Goal: Communication & Community: Participate in discussion

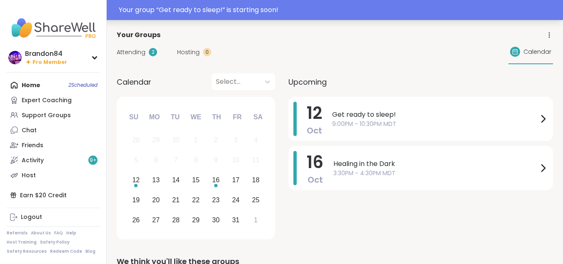
click at [355, 11] on div "Your group “ Get ready to sleep! ” is starting soon!" at bounding box center [339, 10] width 440 height 10
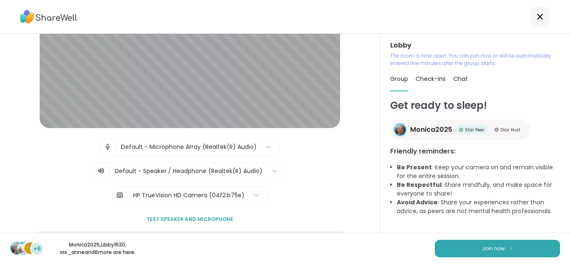
scroll to position [106, 0]
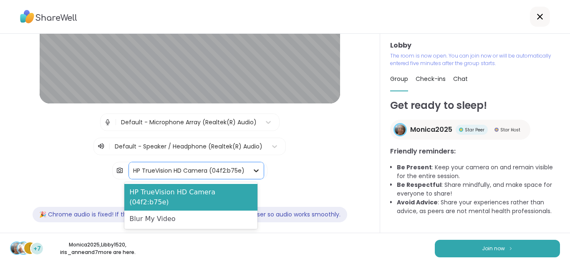
click at [252, 169] on icon at bounding box center [256, 170] width 8 height 8
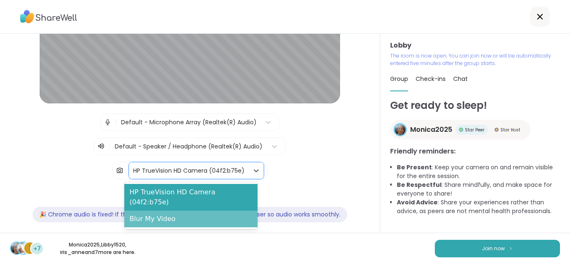
click at [157, 211] on div "Blur My Video" at bounding box center [190, 219] width 133 height 17
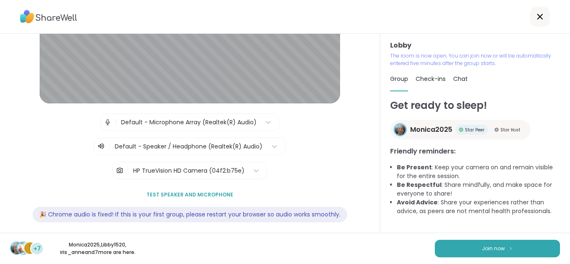
click at [369, 172] on div "Lobby | Default - Microphone Array (Realtek(R) Audio) | Default - Speaker / Hea…" at bounding box center [190, 133] width 380 height 199
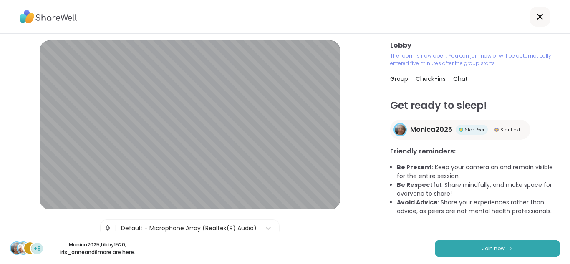
scroll to position [1, 0]
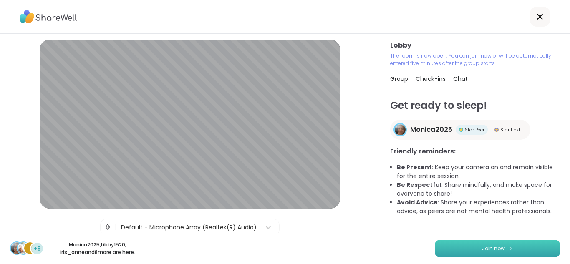
click at [495, 254] on button "Join now" at bounding box center [497, 249] width 125 height 18
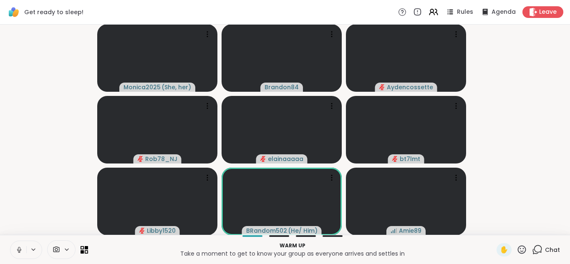
click at [17, 249] on icon at bounding box center [19, 250] width 8 height 8
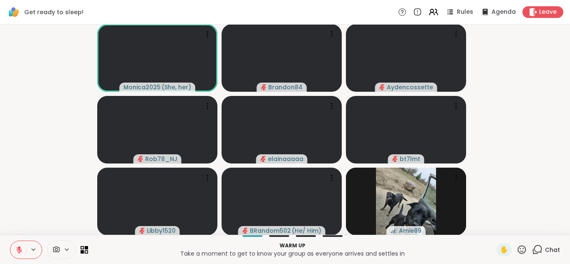
click at [17, 249] on icon at bounding box center [19, 250] width 8 height 8
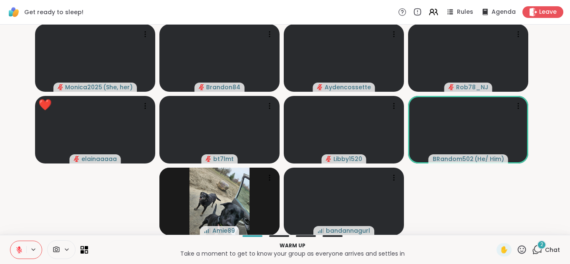
click at [532, 249] on icon at bounding box center [537, 249] width 10 height 10
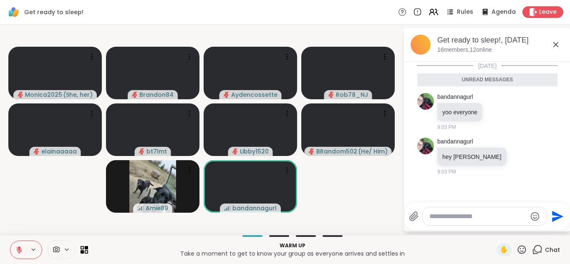
click at [553, 44] on icon at bounding box center [555, 45] width 10 height 10
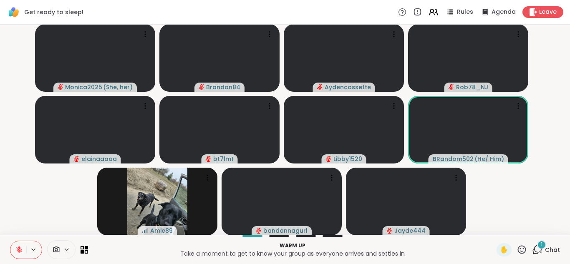
click at [534, 246] on icon at bounding box center [538, 249] width 8 height 8
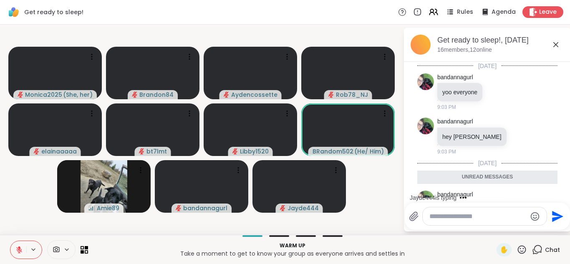
scroll to position [42, 0]
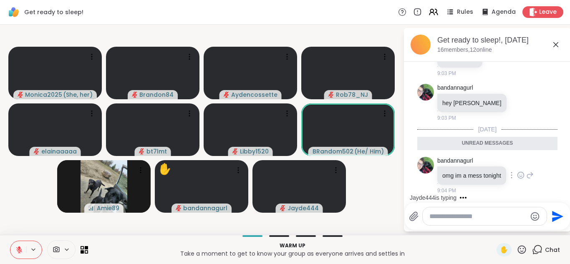
click at [519, 176] on icon at bounding box center [520, 176] width 3 height 1
click at [538, 158] on div "Select Reaction: Sad" at bounding box center [539, 162] width 8 height 8
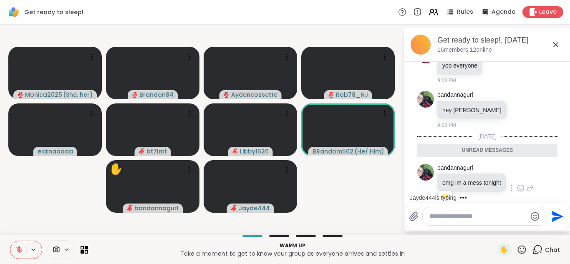
scroll to position [54, 0]
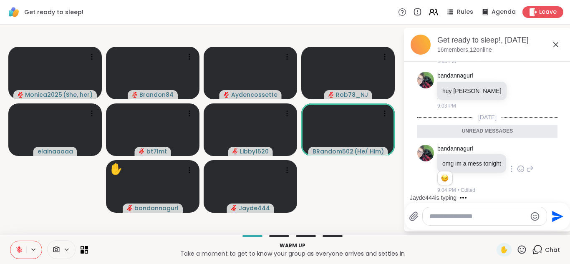
click at [471, 215] on textarea "Type your message" at bounding box center [477, 216] width 97 height 8
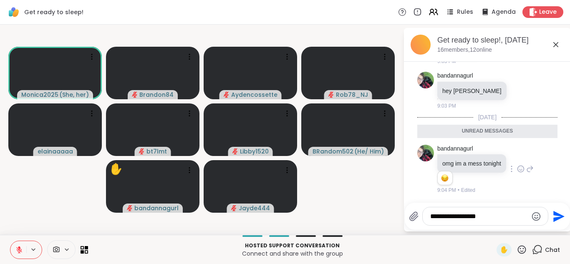
type textarea "**********"
click at [555, 214] on icon "Send" at bounding box center [558, 216] width 11 height 11
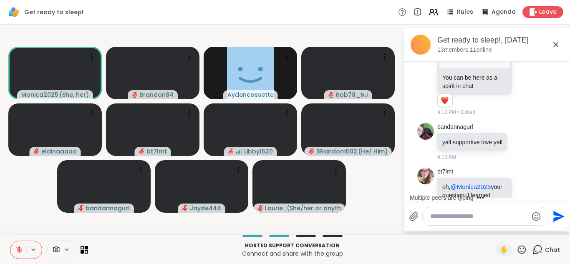
scroll to position [963, 0]
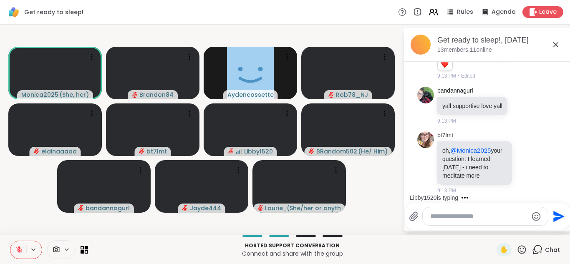
click at [548, 207] on button "Send" at bounding box center [557, 216] width 19 height 19
click at [16, 252] on icon at bounding box center [19, 250] width 8 height 8
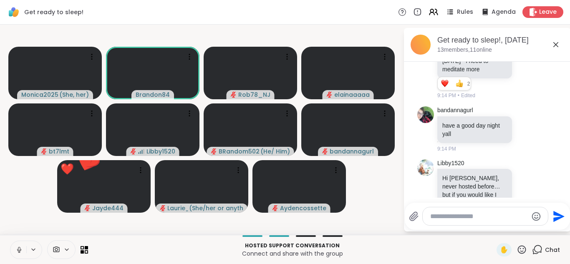
scroll to position [1106, 0]
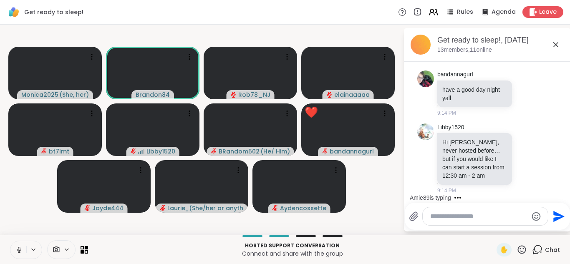
click at [18, 247] on icon at bounding box center [19, 250] width 8 height 8
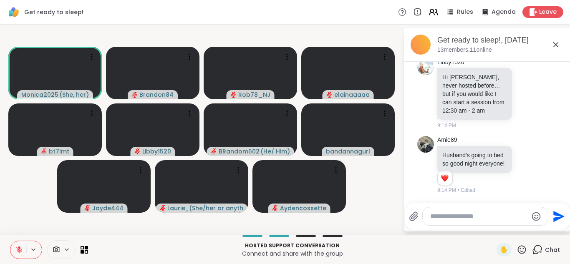
scroll to position [1179, 0]
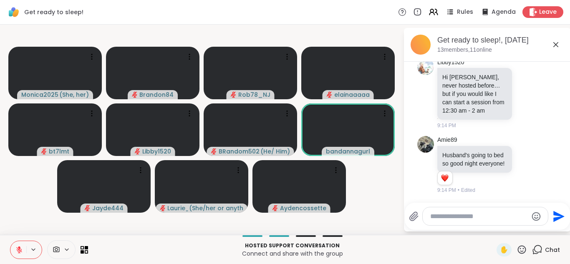
click at [10, 241] on button at bounding box center [18, 250] width 16 height 18
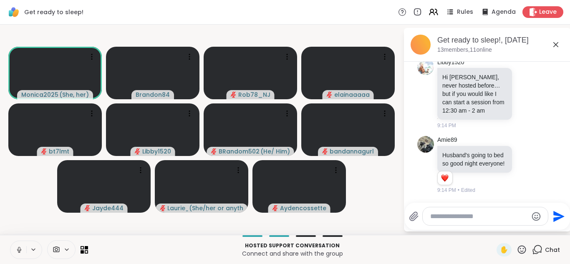
click at [10, 241] on button at bounding box center [18, 250] width 16 height 18
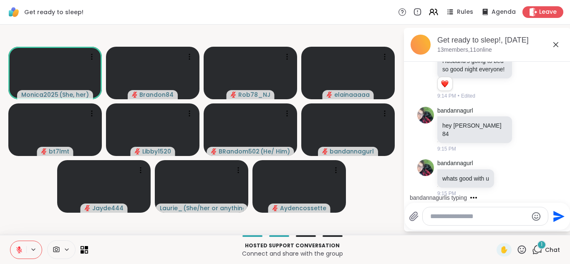
scroll to position [1268, 0]
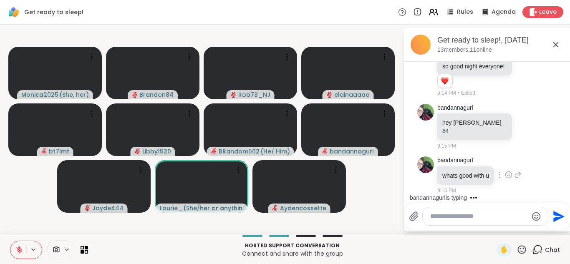
click at [518, 174] on icon at bounding box center [518, 175] width 8 height 10
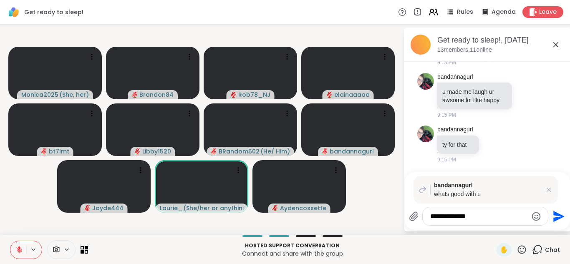
scroll to position [1404, 0]
type textarea "**********"
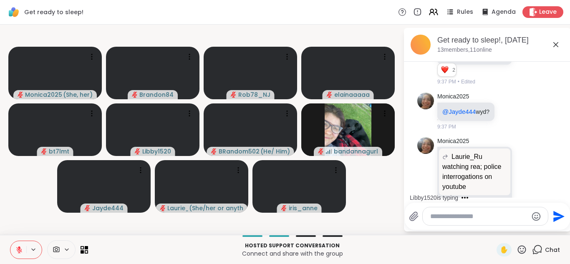
scroll to position [5260, 0]
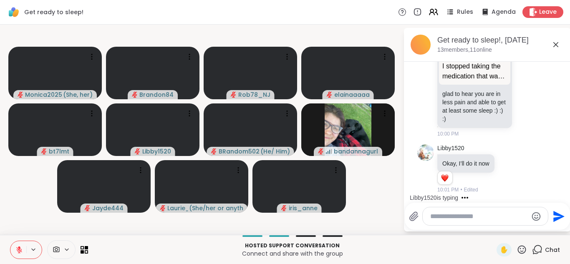
drag, startPoint x: 569, startPoint y: 195, endPoint x: 569, endPoint y: 284, distance: 88.4
click at [563, 264] on html "Get ready to sleep! Rules Agenda Leave Monica2025 ( She, her ) Brandon84 Rob78_…" at bounding box center [285, 132] width 570 height 264
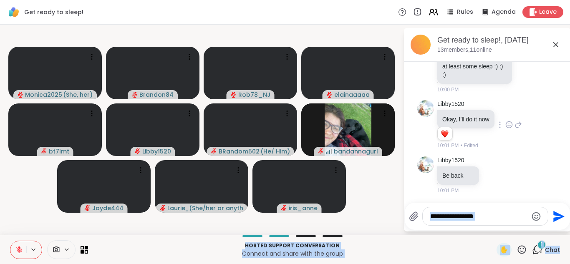
click at [525, 123] on div "Libby1520 Okay, I’ll do it now 1 1 10:01 PM • Edited" at bounding box center [487, 125] width 140 height 56
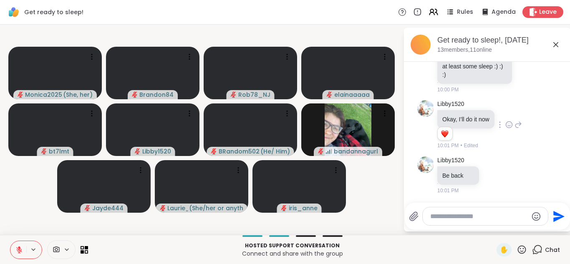
scroll to position [5305, 0]
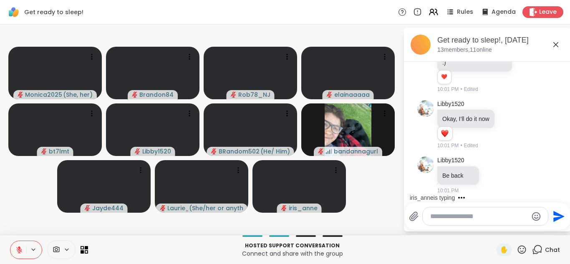
click at [433, 214] on textarea "Type your message" at bounding box center [478, 216] width 97 height 8
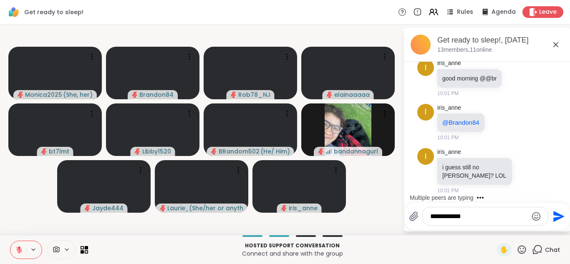
scroll to position [5512, 0]
type textarea "**********"
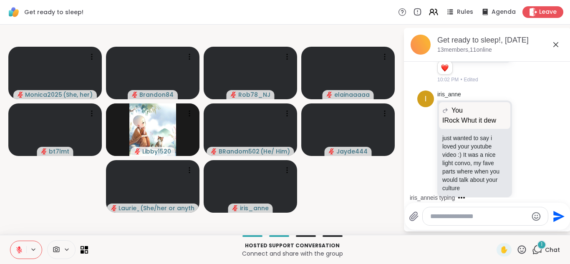
scroll to position [5819, 0]
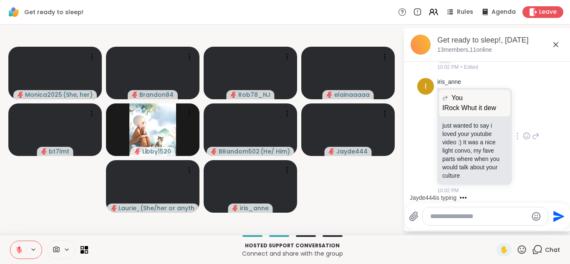
click at [523, 136] on icon at bounding box center [527, 136] width 8 height 8
click at [523, 123] on div "Select Reaction: Heart" at bounding box center [527, 123] width 8 height 8
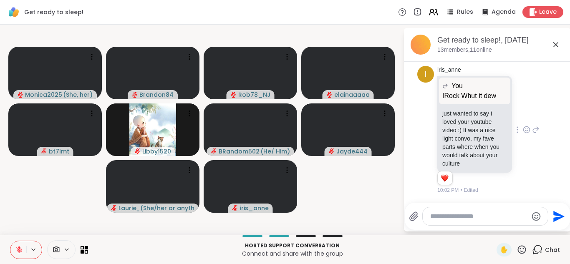
scroll to position [5831, 0]
click at [447, 215] on textarea "Type your message" at bounding box center [478, 216] width 97 height 8
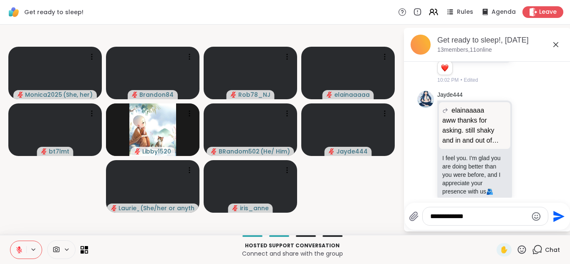
scroll to position [5957, 0]
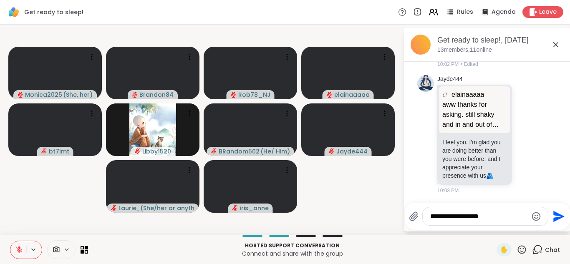
type textarea "**********"
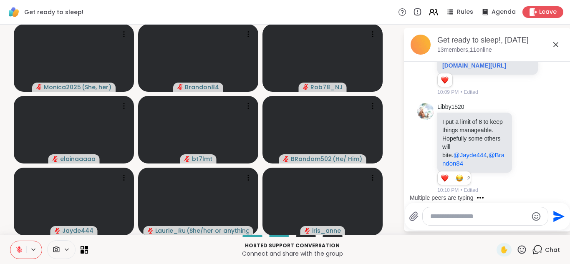
scroll to position [6349, 0]
click at [523, 144] on icon at bounding box center [527, 148] width 8 height 8
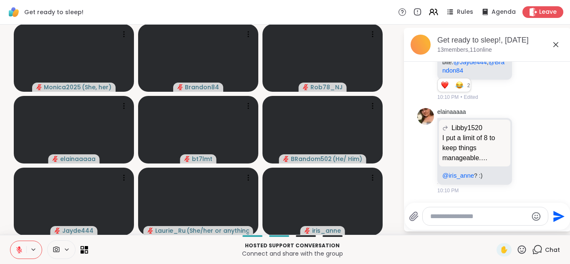
scroll to position [6381, 0]
click at [515, 60] on div at bounding box center [526, 55] width 26 height 10
click at [523, 59] on icon at bounding box center [527, 55] width 8 height 8
click at [523, 45] on div "Select Reaction: Heart" at bounding box center [527, 42] width 8 height 8
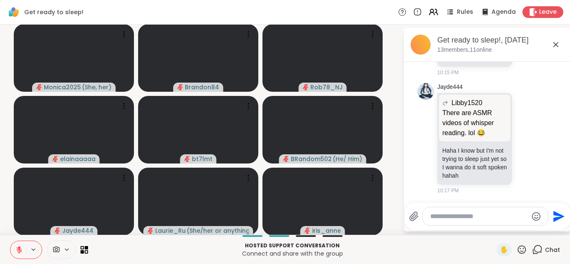
scroll to position [0, 0]
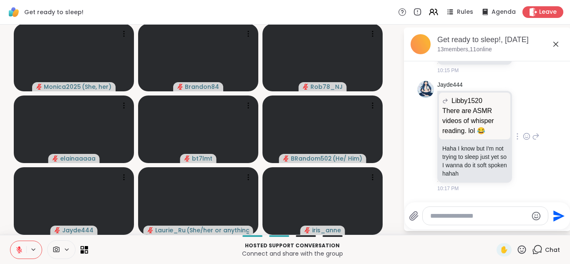
click at [523, 136] on icon at bounding box center [527, 136] width 8 height 8
click at [486, 121] on div "Select Reaction: Joy" at bounding box center [490, 123] width 8 height 8
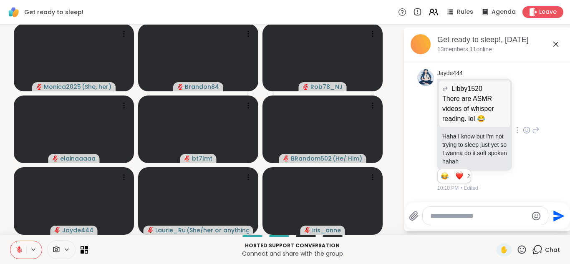
scroll to position [7158, 0]
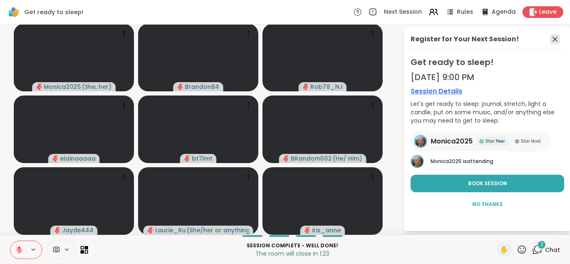
click at [550, 40] on icon at bounding box center [555, 39] width 10 height 10
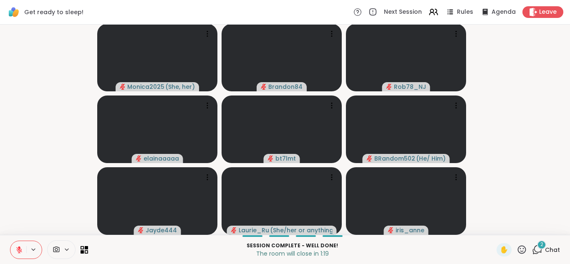
click at [537, 249] on div "2" at bounding box center [541, 244] width 9 height 9
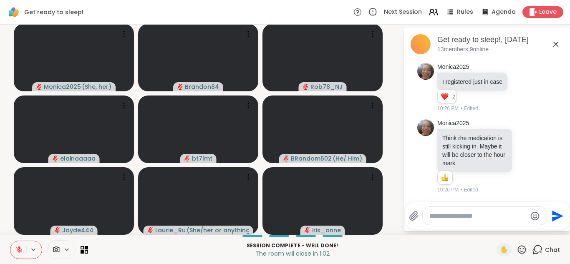
scroll to position [7333, 0]
click at [523, 152] on icon at bounding box center [527, 156] width 8 height 8
click at [523, 140] on div "Select Reaction: Heart" at bounding box center [527, 143] width 8 height 8
click at [442, 214] on textarea "Type your message" at bounding box center [477, 216] width 97 height 8
type textarea "*****"
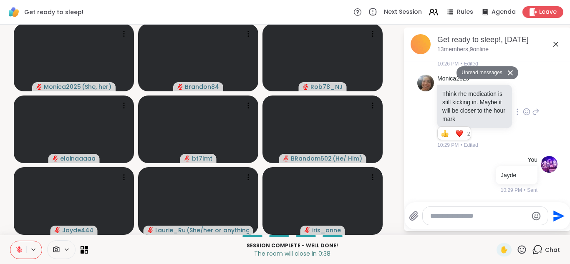
scroll to position [7357, 0]
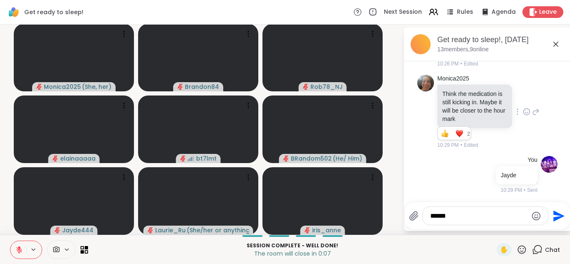
type textarea "****"
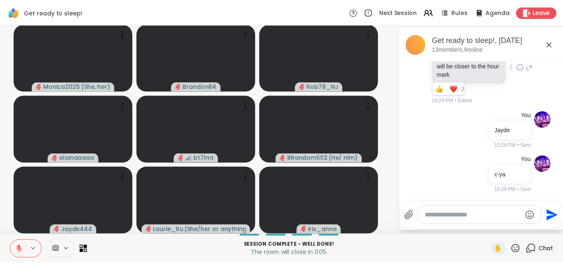
scroll to position [7402, 0]
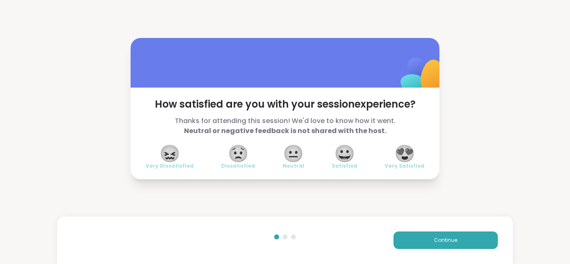
click at [399, 153] on span "😍" at bounding box center [404, 153] width 21 height 15
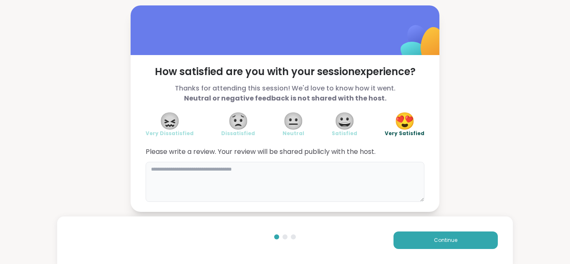
click at [299, 174] on textarea at bounding box center [285, 182] width 279 height 40
type textarea "*"
click at [65, 53] on div "How satisfied are you with your session experience? Thanks for attending this s…" at bounding box center [285, 108] width 570 height 217
click at [334, 193] on textarea at bounding box center [285, 182] width 279 height 40
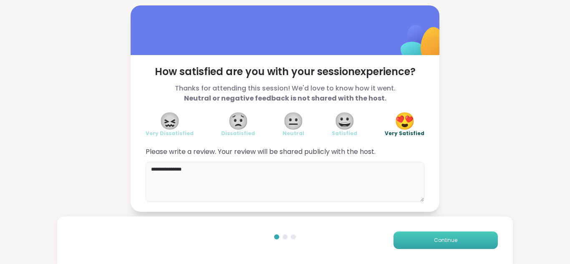
type textarea "**********"
click at [454, 244] on button "Continue" at bounding box center [445, 240] width 104 height 18
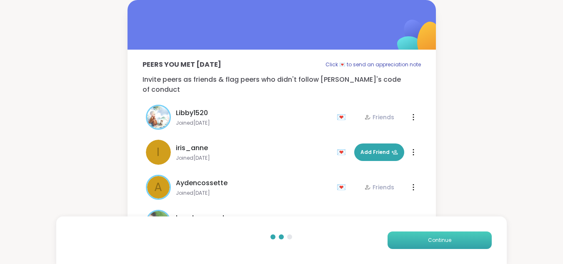
click at [454, 244] on button "Continue" at bounding box center [440, 240] width 104 height 18
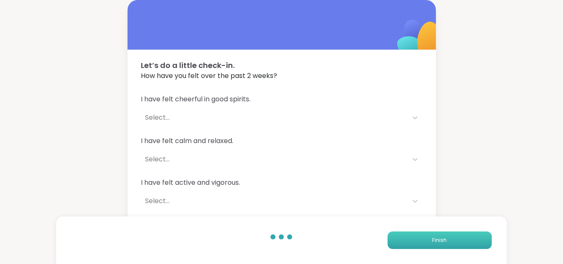
click at [454, 244] on button "Finish" at bounding box center [440, 240] width 104 height 18
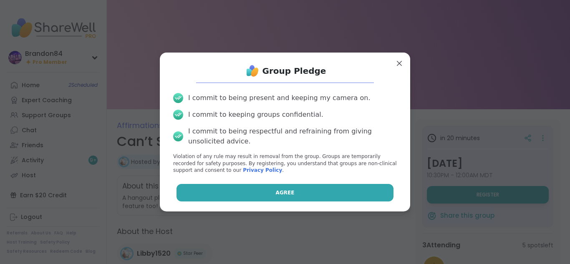
click at [268, 192] on button "Agree" at bounding box center [284, 193] width 217 height 18
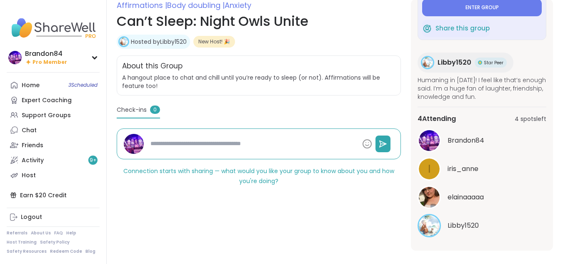
scroll to position [67, 0]
click at [466, 8] on span "Enter group" at bounding box center [482, 7] width 33 height 7
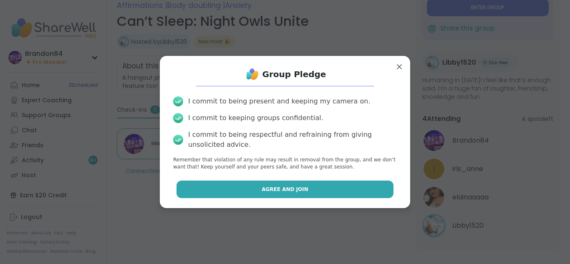
click at [309, 190] on button "Agree and Join" at bounding box center [284, 190] width 217 height 18
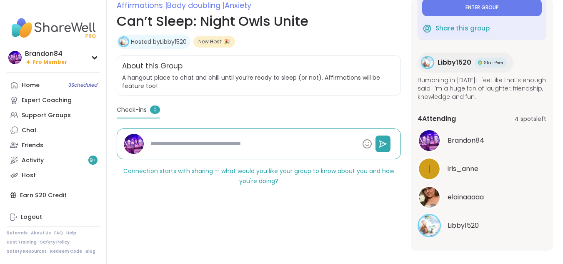
type textarea "*"
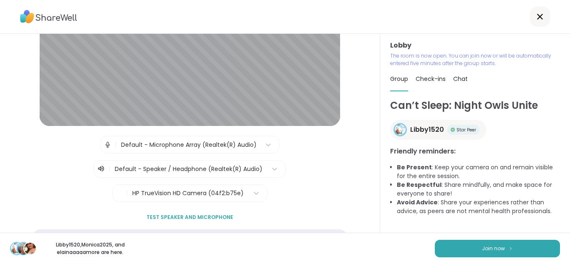
scroll to position [109, 0]
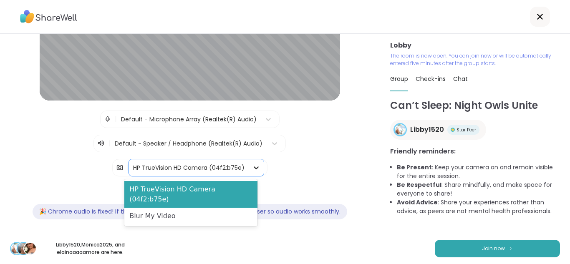
click at [252, 166] on icon at bounding box center [256, 167] width 8 height 8
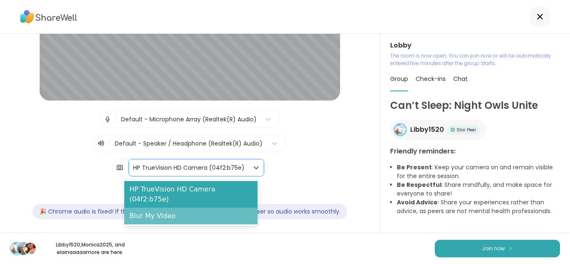
click at [214, 210] on div "Blur My Video" at bounding box center [190, 216] width 133 height 17
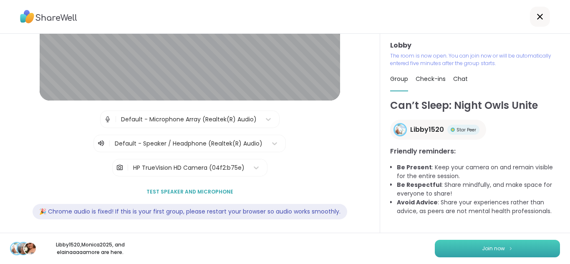
click at [482, 246] on span "Join now" at bounding box center [493, 249] width 23 height 8
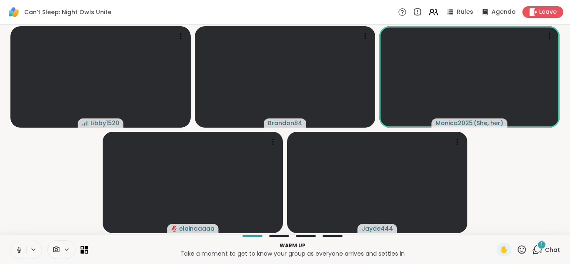
click at [537, 244] on div "1" at bounding box center [541, 244] width 9 height 9
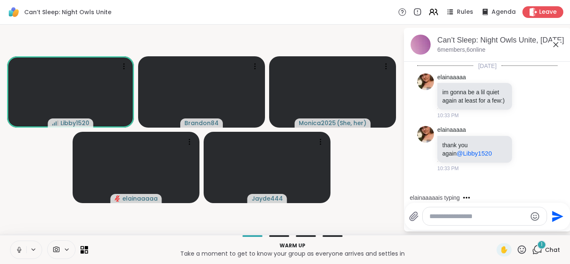
scroll to position [0, 0]
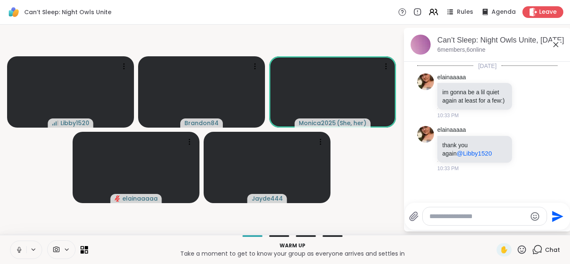
click at [15, 249] on button at bounding box center [18, 250] width 16 height 18
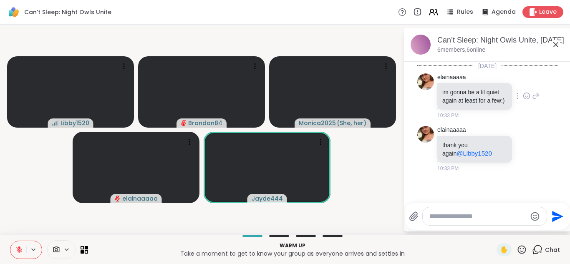
click at [523, 100] on icon at bounding box center [527, 96] width 8 height 8
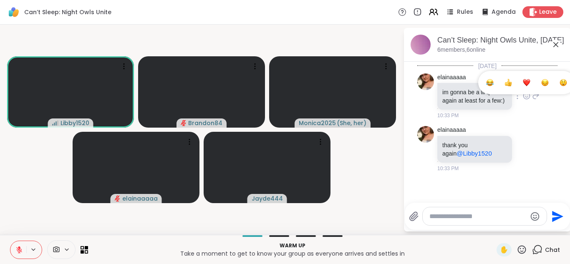
click at [523, 86] on div "Select Reaction: Heart" at bounding box center [527, 83] width 8 height 8
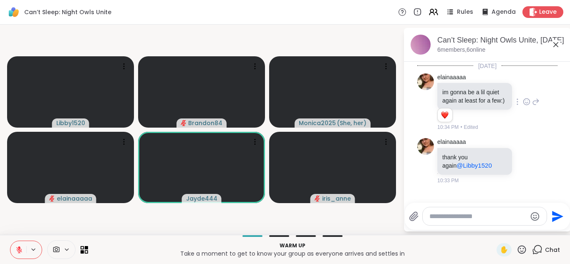
click at [449, 212] on textarea "Type your message" at bounding box center [477, 216] width 97 height 8
type textarea "*****"
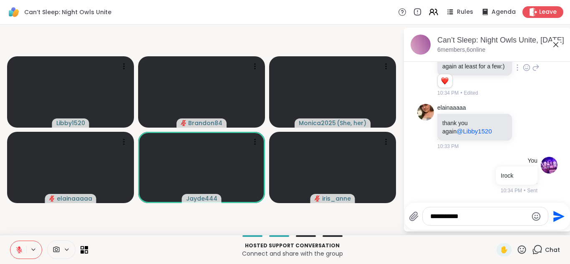
type textarea "**********"
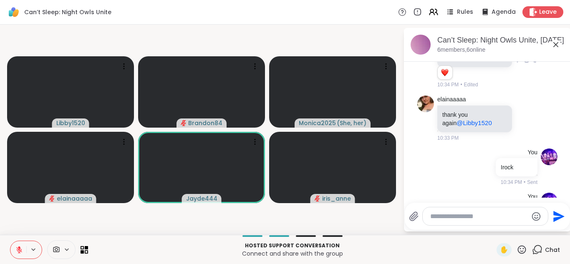
scroll to position [87, 0]
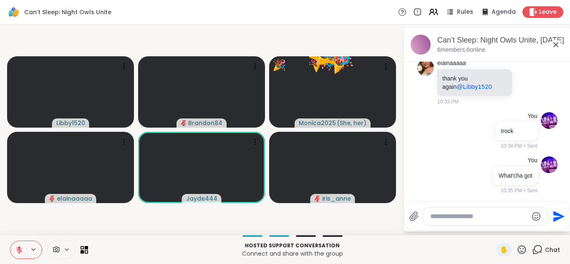
click at [516, 245] on icon at bounding box center [521, 249] width 10 height 10
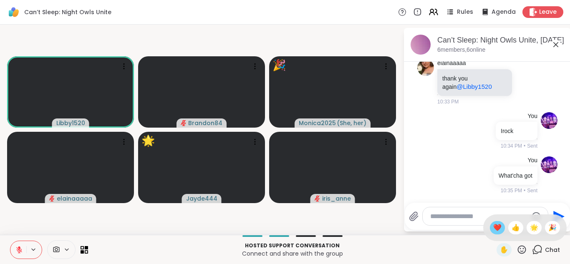
click at [493, 229] on span "❤️" at bounding box center [497, 228] width 8 height 10
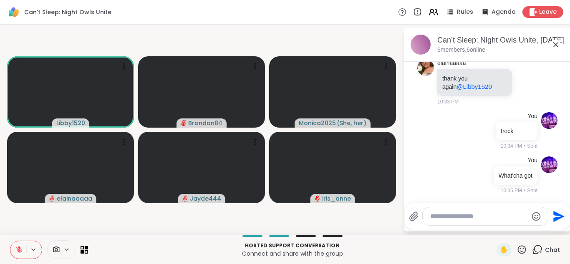
click at [18, 248] on icon at bounding box center [19, 250] width 6 height 6
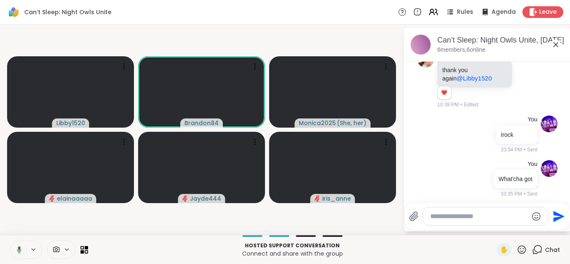
click at [18, 248] on icon at bounding box center [19, 249] width 5 height 7
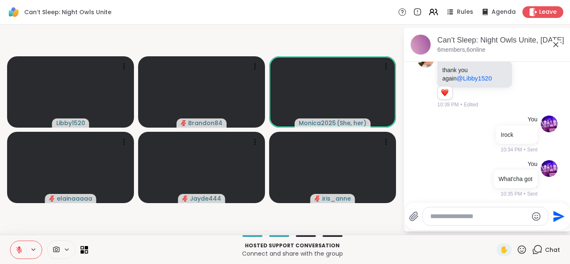
click at [18, 248] on icon at bounding box center [19, 250] width 6 height 6
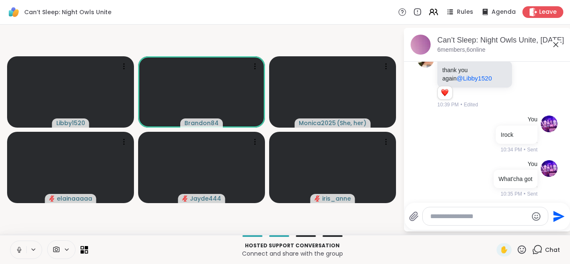
click at [18, 248] on icon at bounding box center [19, 250] width 8 height 8
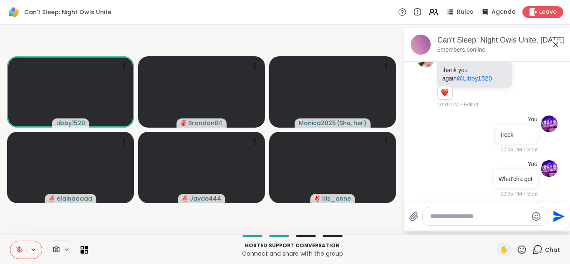
click at [18, 248] on icon at bounding box center [19, 250] width 6 height 6
click at [10, 241] on button at bounding box center [18, 250] width 16 height 18
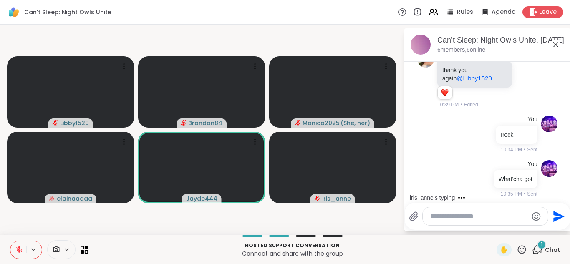
scroll to position [180, 0]
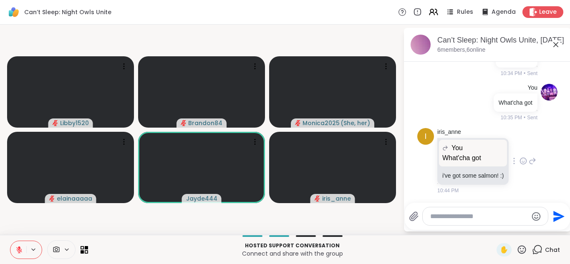
click at [522, 161] on icon at bounding box center [523, 161] width 3 height 1
click at [519, 146] on div "Select Reaction: Heart" at bounding box center [523, 148] width 8 height 8
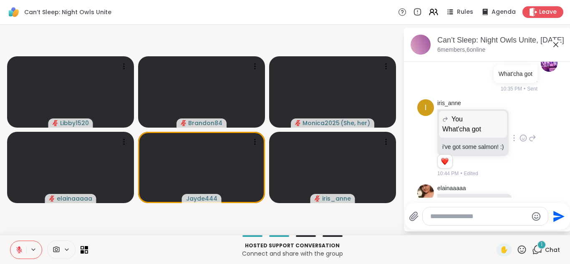
scroll to position [245, 0]
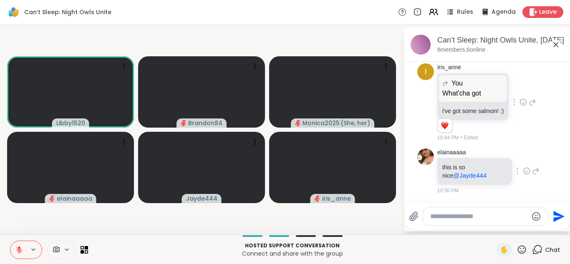
click at [523, 171] on icon at bounding box center [527, 171] width 8 height 8
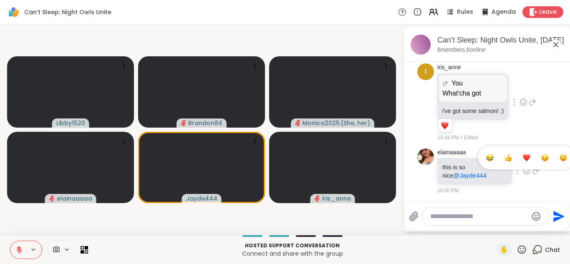
click at [523, 159] on div "Select Reaction: Heart" at bounding box center [527, 158] width 8 height 8
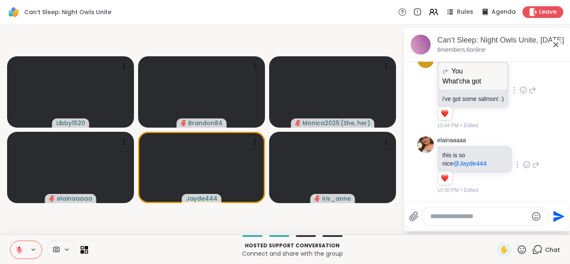
scroll to position [257, 0]
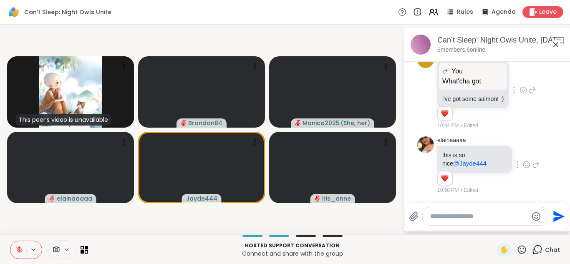
click at [516, 248] on icon at bounding box center [521, 249] width 10 height 10
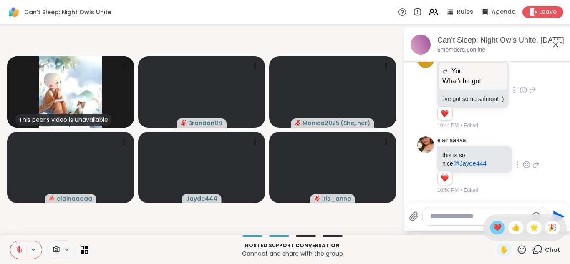
click at [493, 225] on span "❤️" at bounding box center [497, 228] width 8 height 10
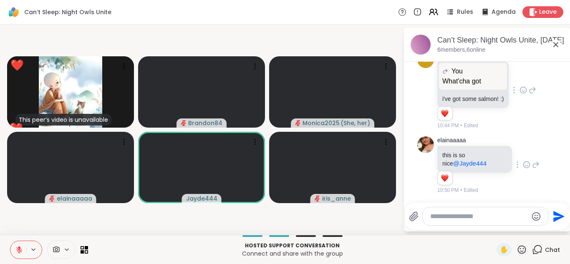
click at [518, 249] on icon at bounding box center [522, 249] width 8 height 8
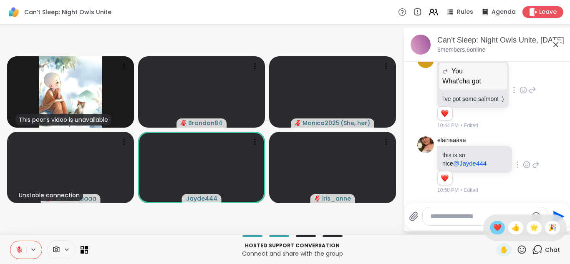
click at [490, 226] on div "❤️" at bounding box center [497, 227] width 15 height 13
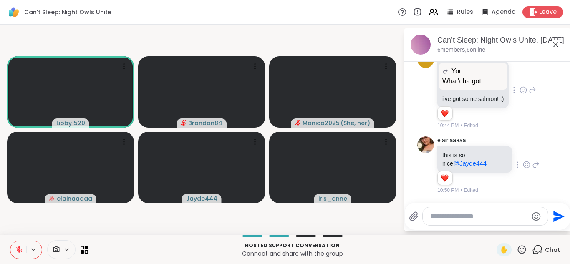
click at [14, 250] on button at bounding box center [18, 250] width 16 height 18
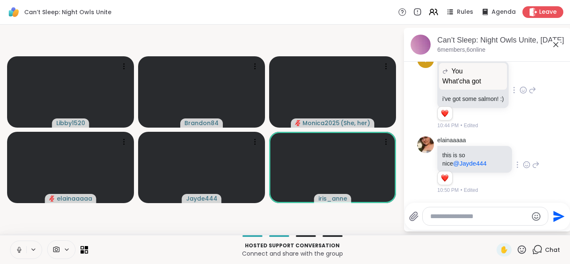
click at [14, 250] on button at bounding box center [18, 250] width 16 height 18
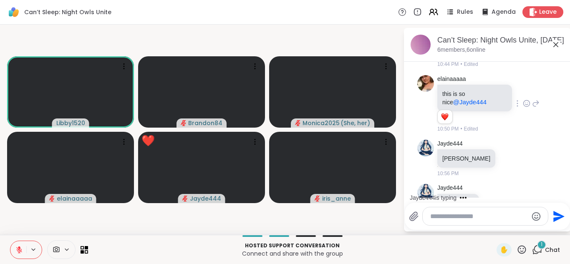
scroll to position [346, 0]
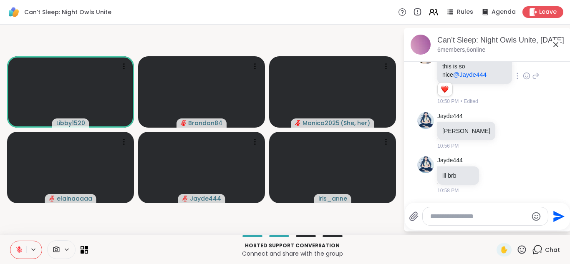
click at [14, 250] on button at bounding box center [18, 250] width 16 height 18
click at [20, 250] on icon at bounding box center [19, 250] width 8 height 8
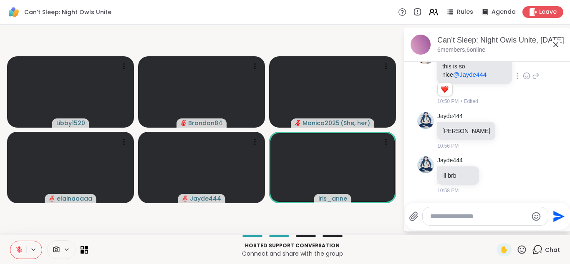
click at [20, 250] on icon at bounding box center [19, 250] width 6 height 6
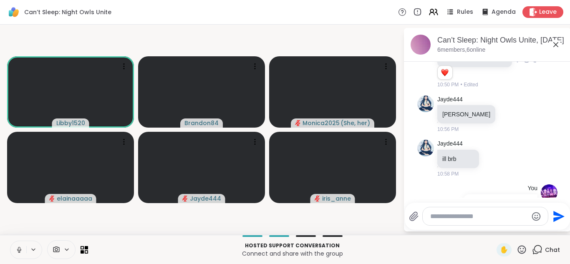
scroll to position [399, 0]
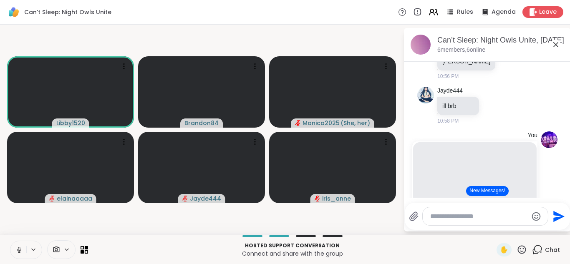
click at [486, 191] on button "New Messages!" at bounding box center [487, 191] width 42 height 10
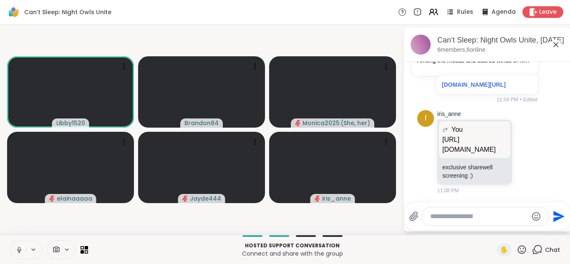
drag, startPoint x: 459, startPoint y: 132, endPoint x: 289, endPoint y: 9, distance: 210.0
click at [289, 9] on div "Can’t Sleep: Night Owls Unite Rules Agenda Leave" at bounding box center [285, 12] width 570 height 25
click at [15, 247] on button at bounding box center [18, 250] width 16 height 18
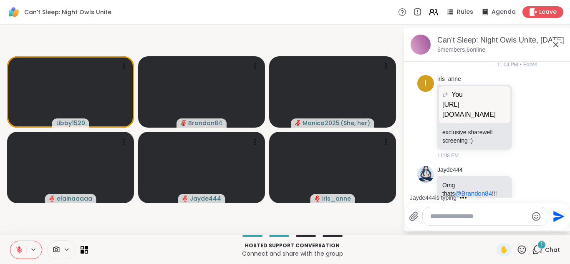
scroll to position [705, 0]
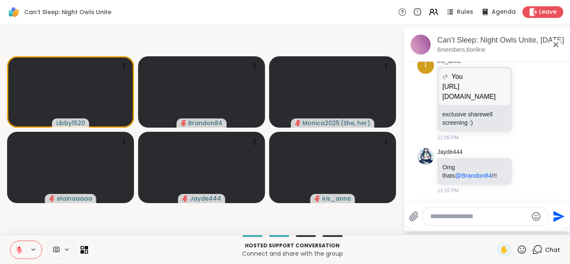
click at [475, 221] on div at bounding box center [484, 216] width 125 height 18
click at [473, 216] on textarea "Type your message" at bounding box center [478, 216] width 97 height 8
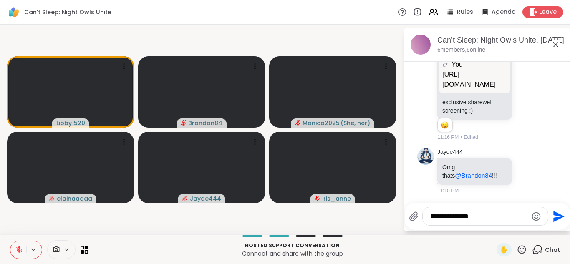
type textarea "**********"
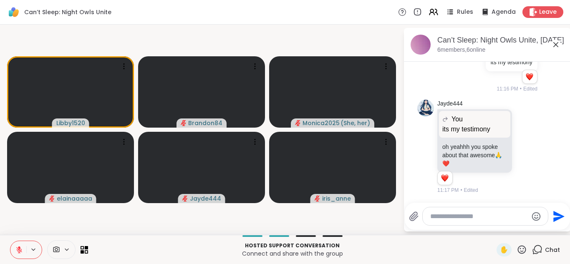
scroll to position [875, 0]
click at [528, 146] on icon at bounding box center [528, 146] width 0 height 0
click at [523, 135] on div "Select Reaction: Heart" at bounding box center [527, 133] width 8 height 8
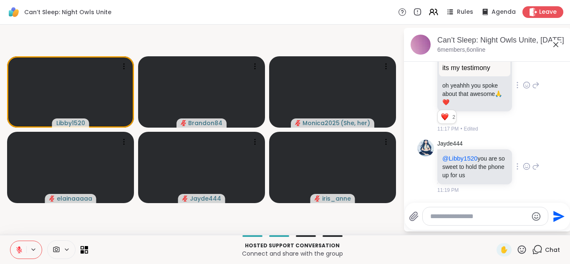
click at [523, 167] on icon at bounding box center [527, 166] width 8 height 8
click at [518, 154] on button "Select Reaction: Heart" at bounding box center [526, 153] width 17 height 17
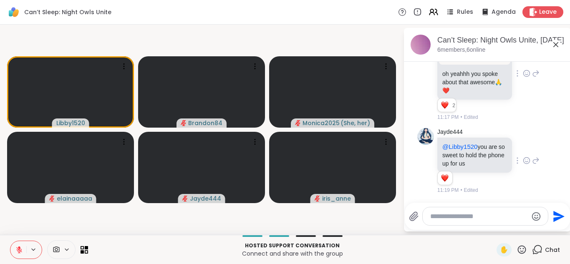
scroll to position [948, 0]
click at [438, 219] on textarea "Type your message" at bounding box center [478, 216] width 97 height 8
type textarea "*"
click at [18, 251] on icon at bounding box center [19, 250] width 8 height 8
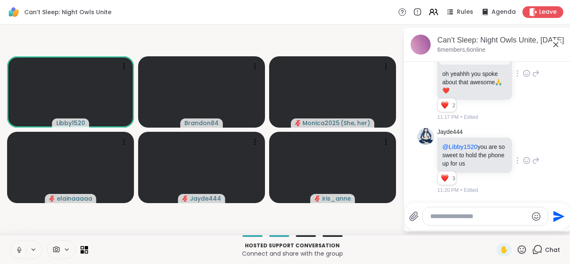
click at [18, 251] on icon at bounding box center [19, 250] width 8 height 8
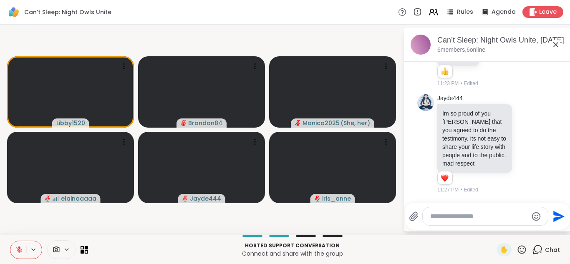
scroll to position [1119, 0]
click at [523, 140] on icon at bounding box center [527, 144] width 8 height 8
click at [523, 127] on div "Select Reaction: Heart" at bounding box center [527, 131] width 8 height 8
click at [15, 251] on icon at bounding box center [19, 250] width 8 height 8
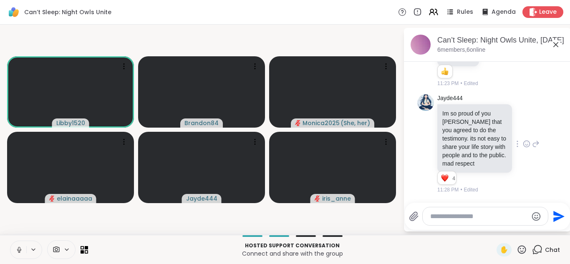
click at [19, 249] on icon at bounding box center [19, 250] width 8 height 8
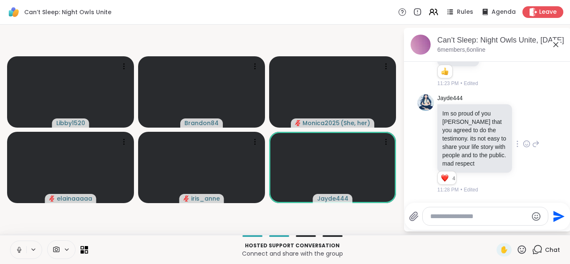
click at [10, 241] on button at bounding box center [18, 250] width 16 height 18
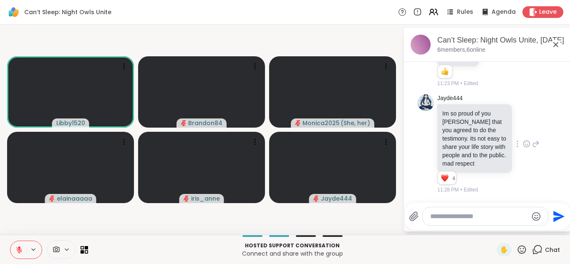
click at [19, 249] on icon at bounding box center [19, 250] width 8 height 8
click at [9, 241] on button at bounding box center [17, 250] width 17 height 18
click at [19, 249] on icon at bounding box center [19, 250] width 8 height 8
click at [10, 241] on button at bounding box center [18, 250] width 16 height 18
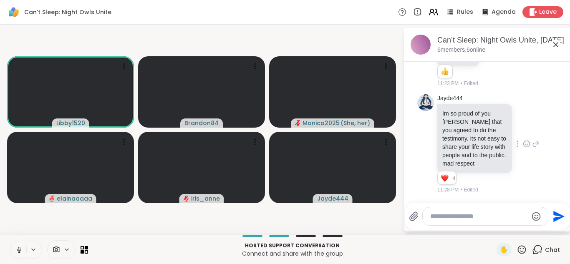
click at [13, 250] on button at bounding box center [18, 250] width 16 height 18
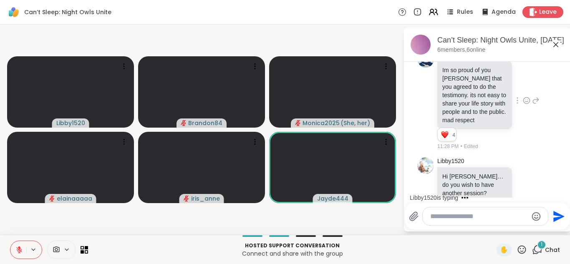
scroll to position [1180, 0]
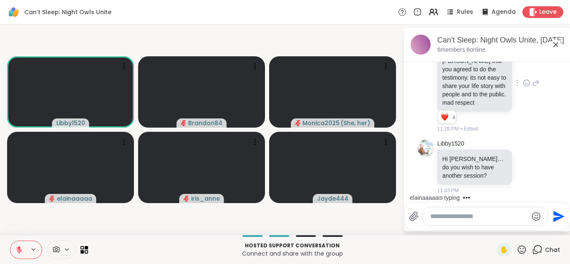
click at [10, 241] on button at bounding box center [18, 250] width 16 height 18
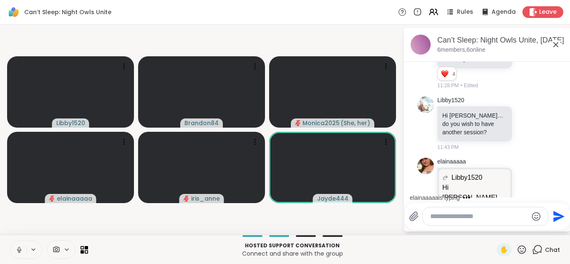
scroll to position [1323, 0]
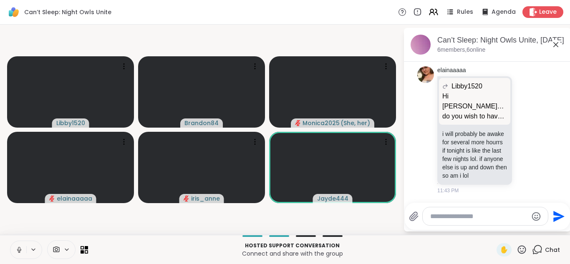
click at [10, 241] on button at bounding box center [18, 250] width 16 height 18
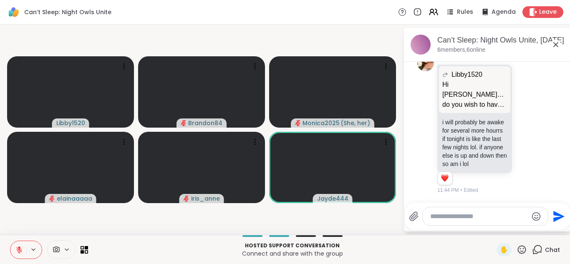
scroll to position [1335, 0]
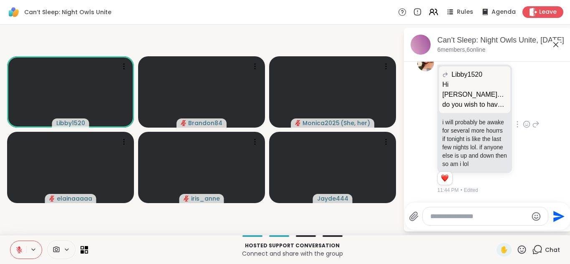
click at [532, 120] on icon at bounding box center [536, 124] width 8 height 10
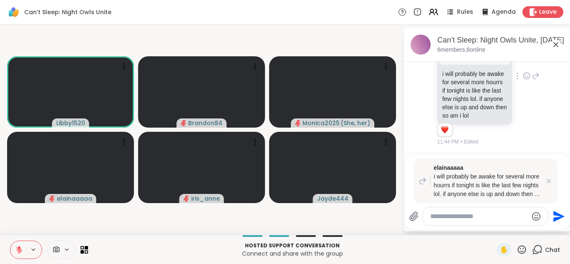
click at [523, 80] on icon at bounding box center [527, 76] width 8 height 8
click at [504, 66] on div "Select Reaction: Thumbs up" at bounding box center [508, 63] width 8 height 8
click at [17, 247] on icon at bounding box center [19, 250] width 8 height 8
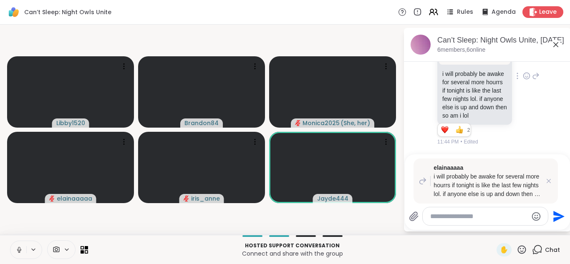
click at [10, 241] on button at bounding box center [18, 250] width 16 height 18
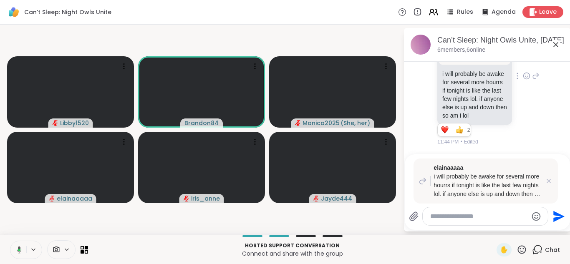
click at [9, 241] on button at bounding box center [17, 250] width 17 height 18
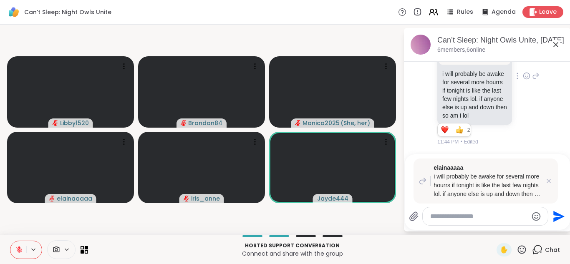
click at [10, 241] on button at bounding box center [18, 250] width 16 height 18
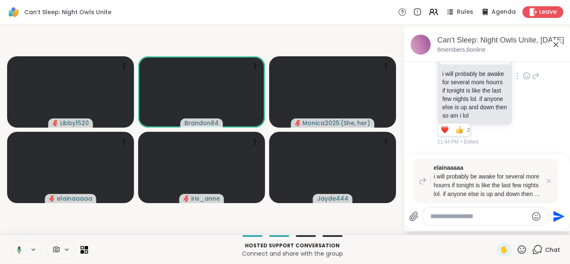
click at [9, 241] on button at bounding box center [17, 250] width 17 height 18
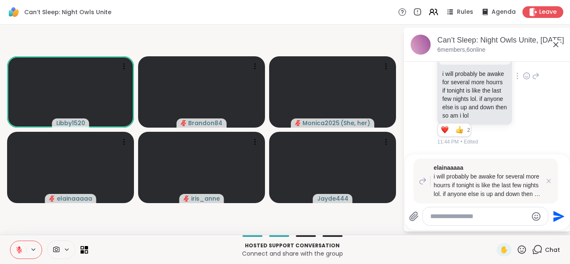
click at [10, 241] on button at bounding box center [18, 250] width 16 height 18
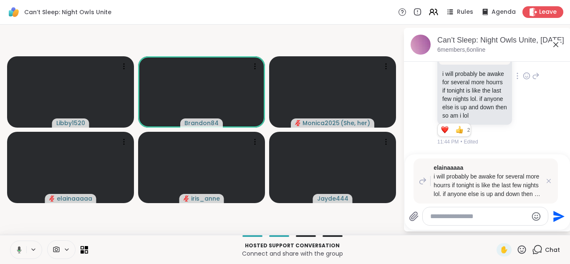
click at [9, 241] on button at bounding box center [17, 250] width 17 height 18
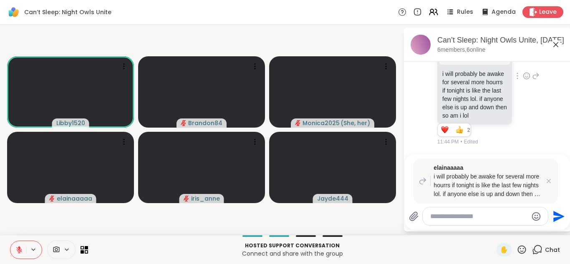
click at [10, 241] on button at bounding box center [18, 250] width 16 height 18
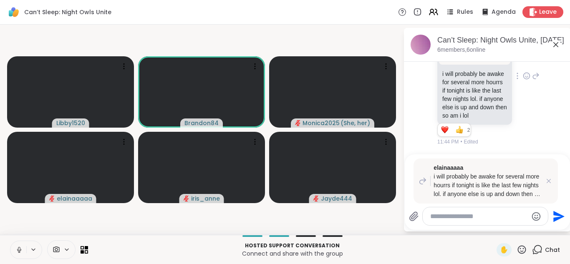
click at [10, 241] on button at bounding box center [18, 250] width 16 height 18
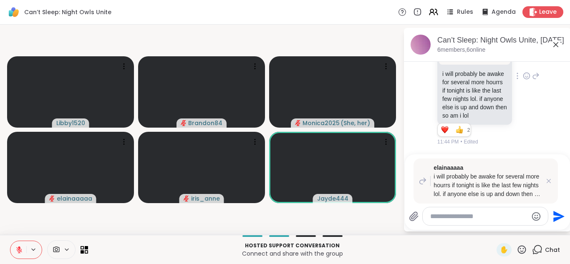
click at [10, 241] on button at bounding box center [18, 250] width 16 height 18
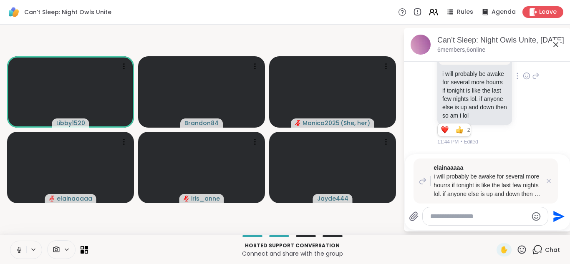
click at [10, 241] on button at bounding box center [18, 250] width 16 height 18
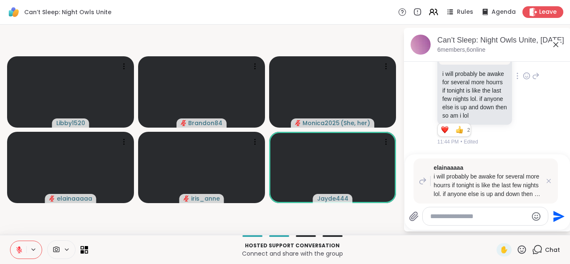
click at [10, 241] on button at bounding box center [18, 250] width 16 height 18
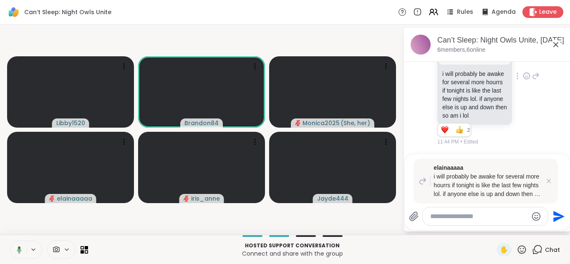
click at [9, 241] on button at bounding box center [17, 250] width 17 height 18
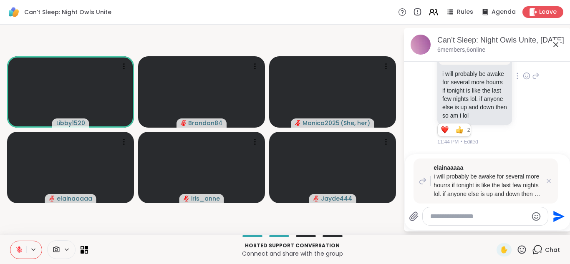
click at [10, 241] on button at bounding box center [18, 250] width 16 height 18
click at [17, 246] on icon at bounding box center [19, 250] width 8 height 8
click at [548, 178] on icon at bounding box center [548, 181] width 8 height 8
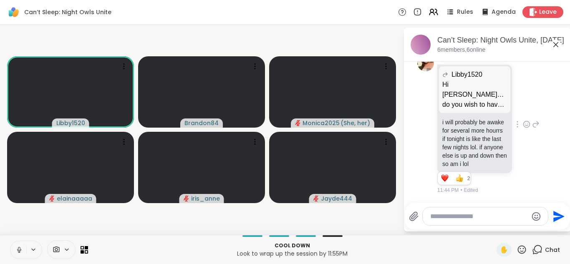
scroll to position [1335, 0]
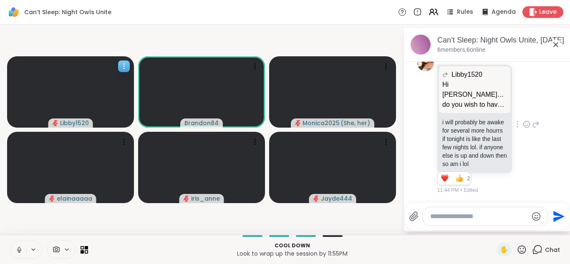
click at [29, 106] on video at bounding box center [70, 91] width 127 height 71
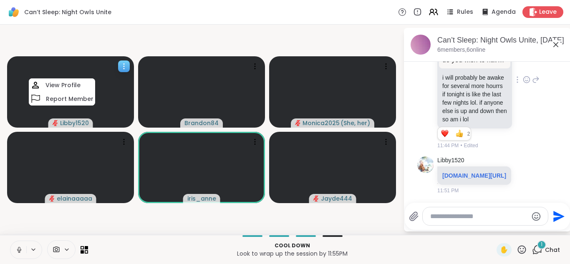
scroll to position [1404, 0]
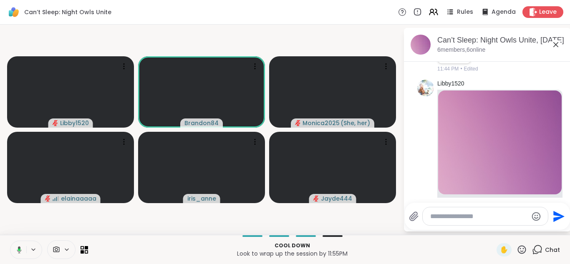
click at [219, 15] on div "Can’t Sleep: Night Owls Unite Rules Agenda Leave" at bounding box center [285, 12] width 570 height 25
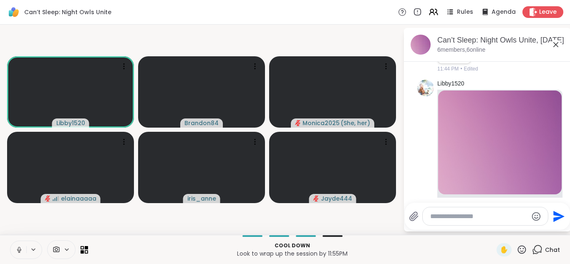
scroll to position [1540, 0]
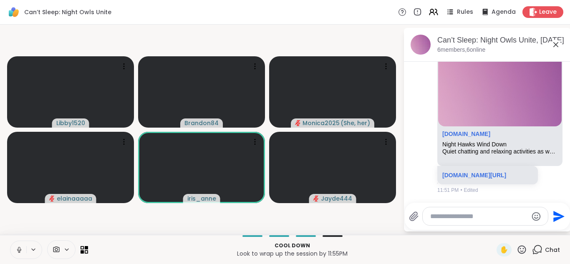
click at [18, 246] on icon at bounding box center [19, 250] width 8 height 8
click at [18, 246] on icon at bounding box center [18, 250] width 8 height 8
click at [10, 241] on button at bounding box center [18, 250] width 16 height 18
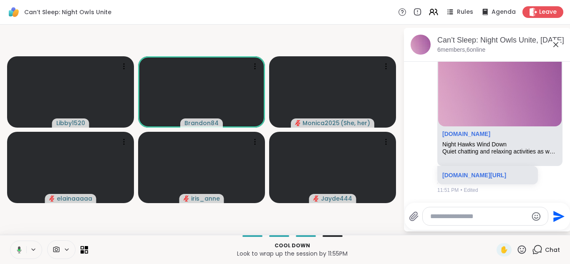
click at [18, 246] on icon at bounding box center [18, 250] width 8 height 8
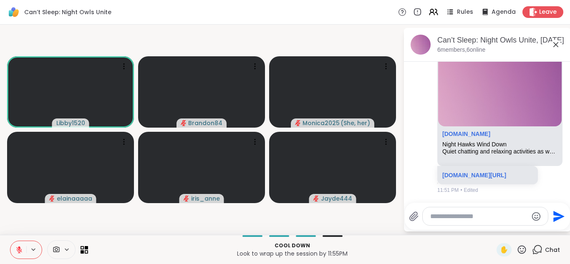
click at [18, 246] on icon at bounding box center [19, 250] width 8 height 8
click at [10, 241] on button at bounding box center [18, 250] width 16 height 18
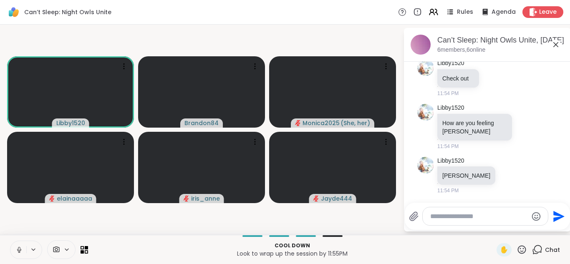
scroll to position [1682, 0]
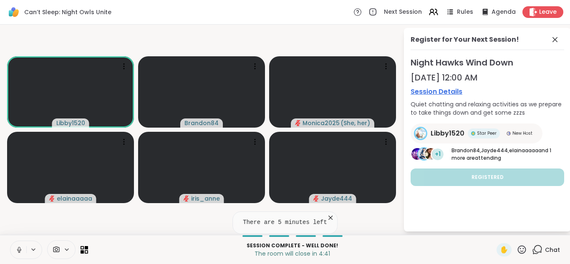
click at [10, 241] on button at bounding box center [18, 250] width 16 height 18
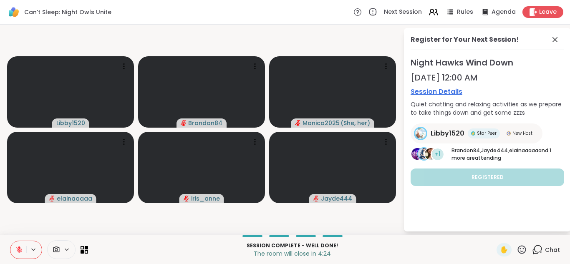
click at [10, 241] on button at bounding box center [18, 250] width 16 height 18
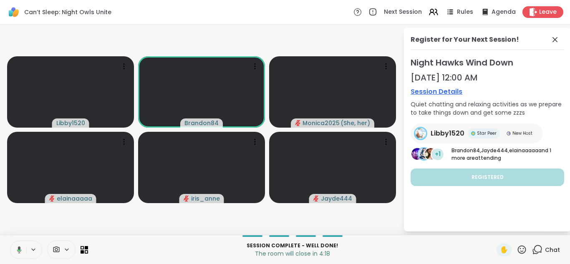
click at [9, 241] on button at bounding box center [17, 250] width 17 height 18
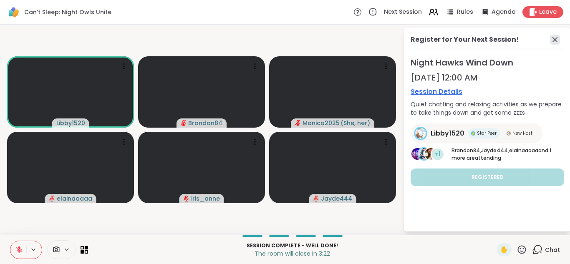
click at [552, 43] on icon at bounding box center [555, 40] width 10 height 10
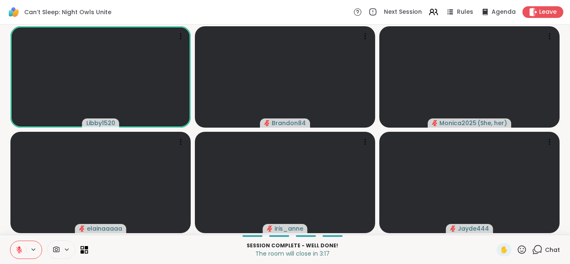
click at [18, 252] on icon at bounding box center [19, 250] width 8 height 8
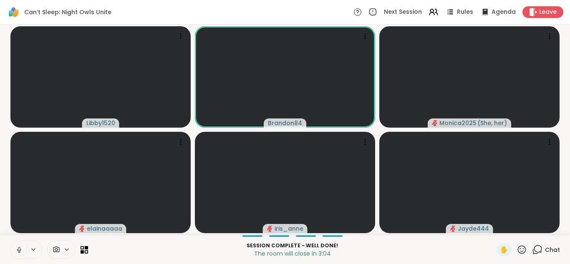
click at [18, 252] on icon at bounding box center [19, 250] width 8 height 8
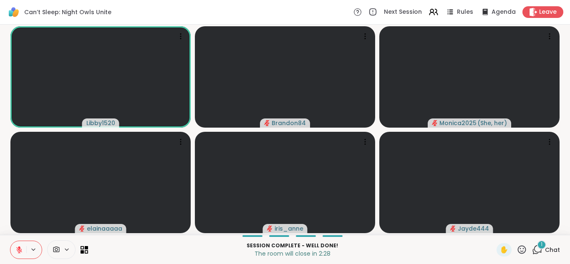
click at [537, 248] on div "1" at bounding box center [541, 244] width 9 height 9
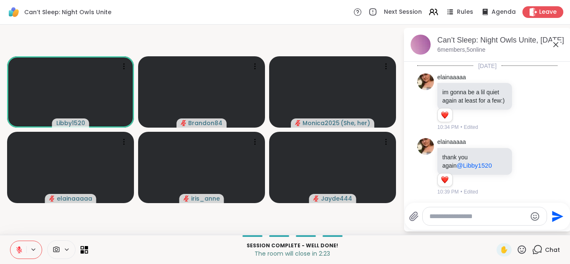
scroll to position [1827, 0]
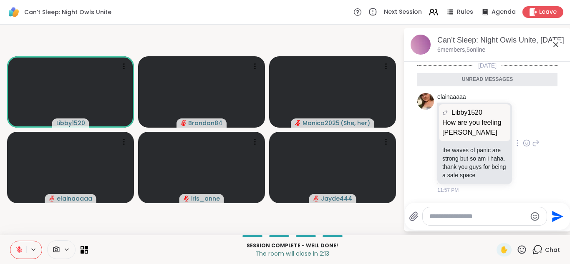
click at [523, 139] on icon at bounding box center [527, 143] width 8 height 8
click at [521, 128] on button "Select Reaction: Heart" at bounding box center [526, 129] width 17 height 17
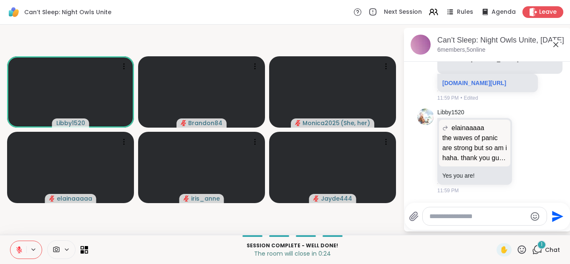
scroll to position [2117, 0]
click at [24, 249] on button at bounding box center [18, 250] width 16 height 18
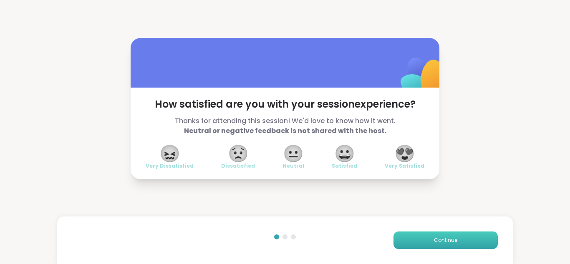
click at [446, 244] on button "Continue" at bounding box center [445, 240] width 104 height 18
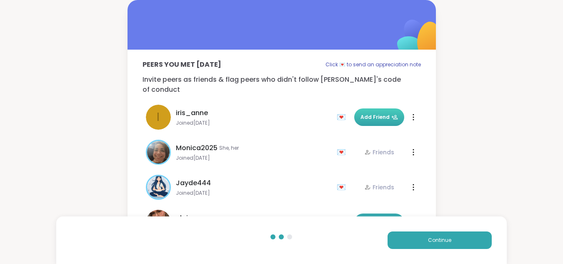
click at [370, 113] on span "Add Friend" at bounding box center [380, 117] width 38 height 8
click at [473, 243] on button "Continue" at bounding box center [440, 240] width 104 height 18
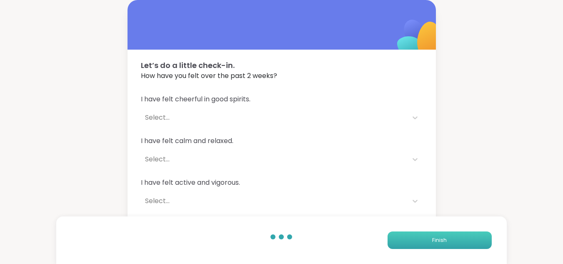
click at [460, 245] on button "Finish" at bounding box center [440, 240] width 104 height 18
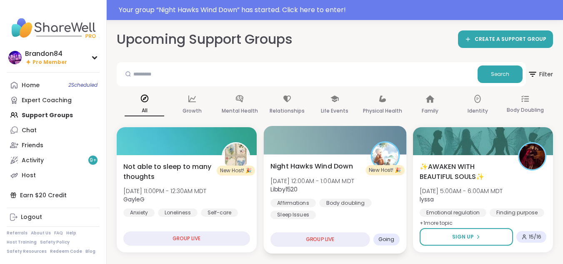
click at [338, 191] on span "Libby1520" at bounding box center [313, 189] width 84 height 8
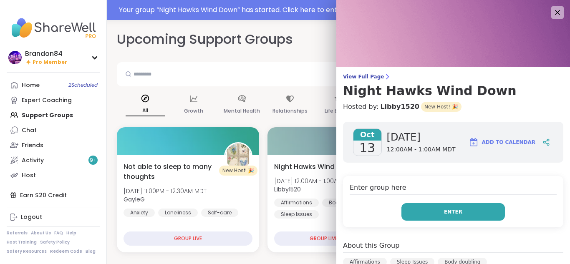
click at [412, 214] on button "Enter" at bounding box center [452, 212] width 103 height 18
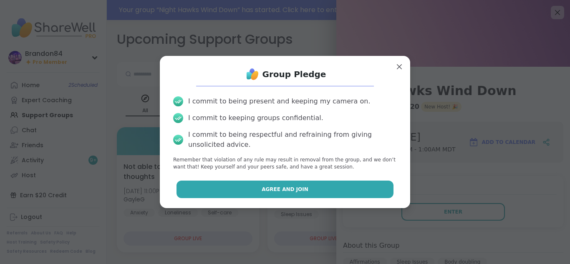
click at [351, 181] on button "Agree and Join" at bounding box center [284, 190] width 217 height 18
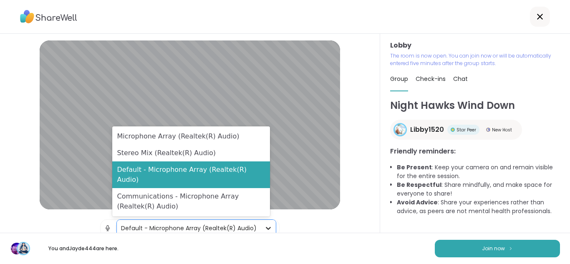
click at [264, 226] on icon at bounding box center [268, 228] width 8 height 8
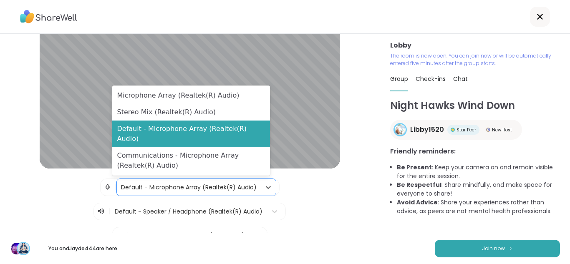
scroll to position [51, 0]
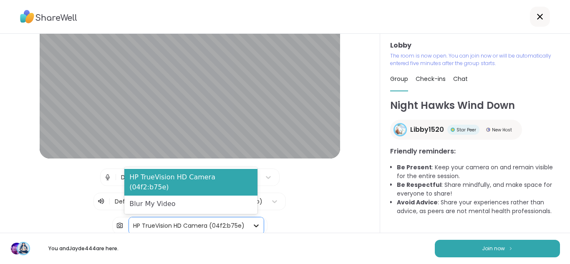
click at [252, 227] on icon at bounding box center [256, 225] width 8 height 8
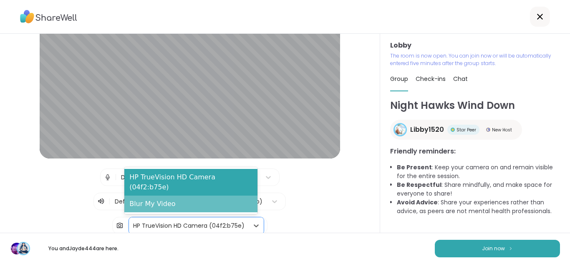
click at [212, 204] on div "Blur My Video" at bounding box center [190, 204] width 133 height 17
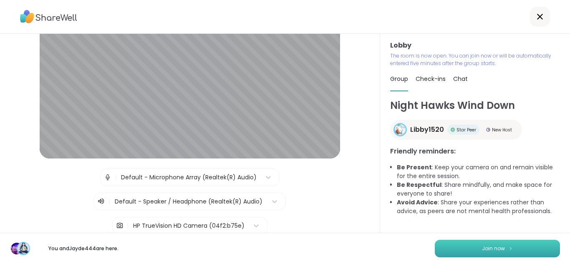
click at [483, 252] on span "Join now" at bounding box center [493, 249] width 23 height 8
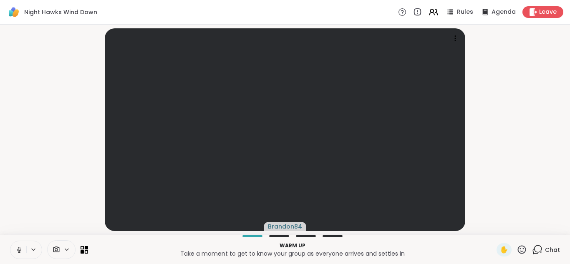
click at [18, 248] on icon at bounding box center [19, 250] width 8 height 8
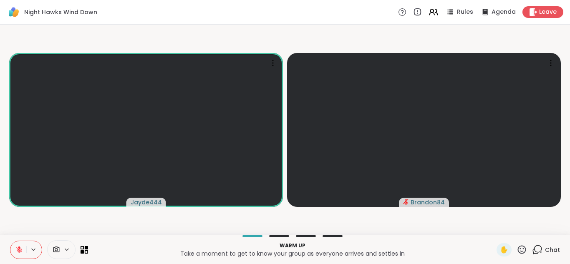
click at [18, 248] on icon at bounding box center [19, 250] width 6 height 6
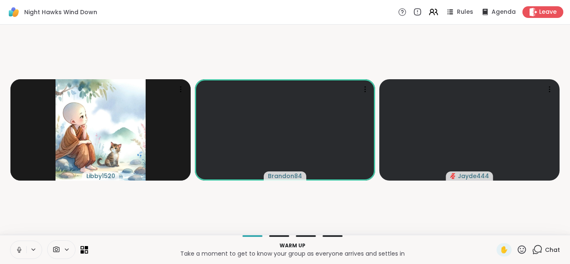
click at [18, 248] on icon at bounding box center [19, 250] width 8 height 8
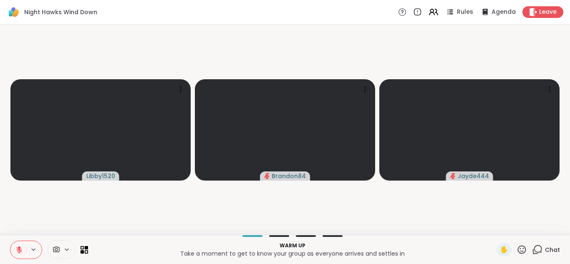
click at [18, 248] on icon at bounding box center [19, 250] width 6 height 6
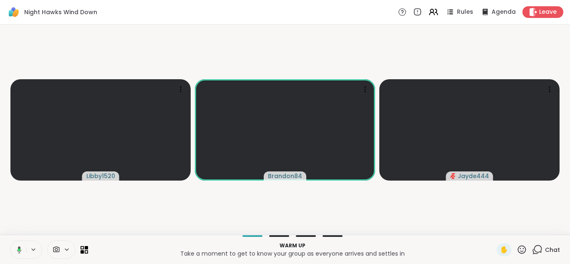
click at [9, 241] on button at bounding box center [17, 250] width 17 height 18
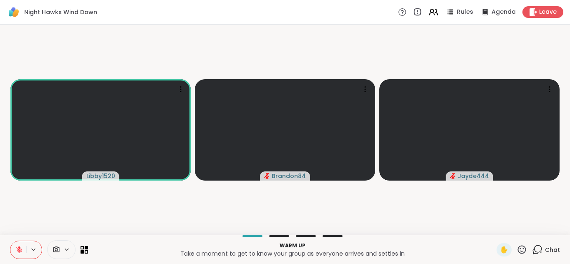
click at [10, 241] on button at bounding box center [18, 250] width 16 height 18
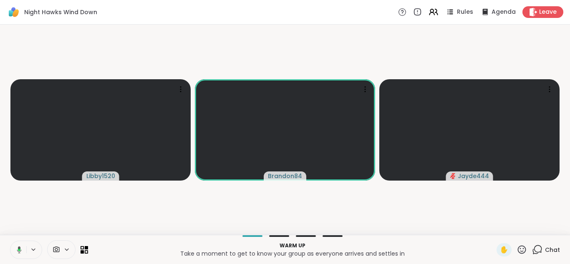
click at [9, 241] on button at bounding box center [17, 250] width 17 height 18
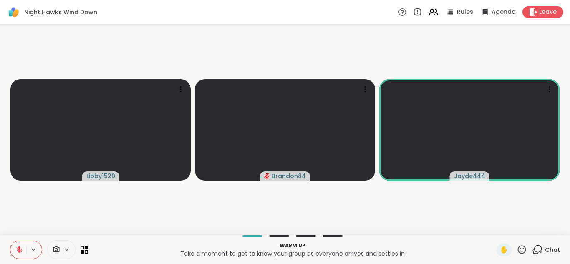
click at [10, 241] on button at bounding box center [18, 250] width 16 height 18
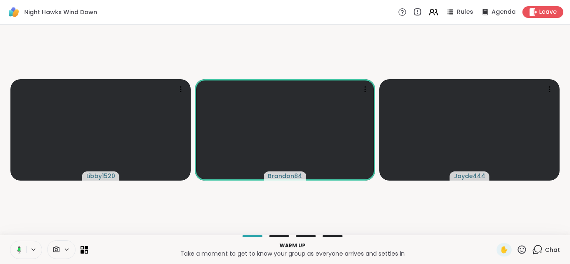
click at [9, 241] on button at bounding box center [17, 250] width 17 height 18
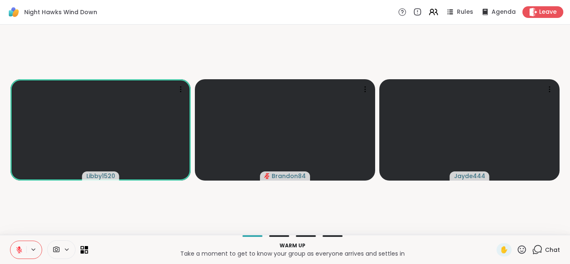
click at [10, 241] on button at bounding box center [18, 250] width 16 height 18
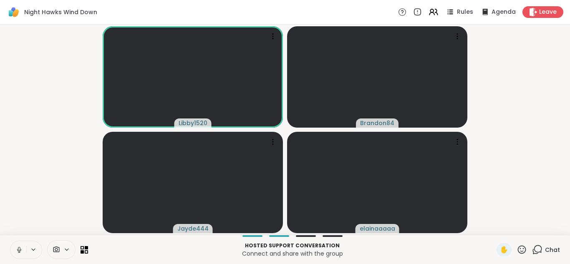
click at [18, 248] on icon at bounding box center [19, 250] width 8 height 8
click at [18, 248] on icon at bounding box center [19, 250] width 6 height 6
click at [532, 250] on icon at bounding box center [537, 249] width 10 height 10
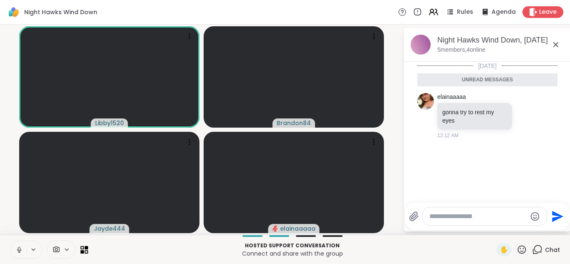
click at [19, 247] on icon at bounding box center [19, 250] width 8 height 8
click at [19, 247] on icon at bounding box center [19, 247] width 3 height 3
click at [19, 247] on icon at bounding box center [19, 250] width 8 height 8
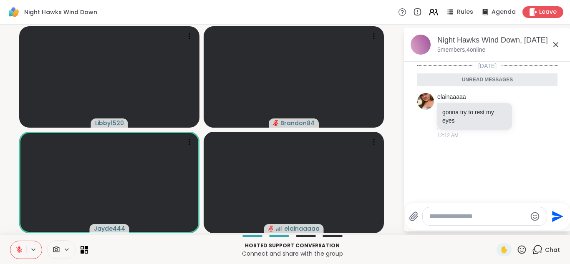
click at [10, 241] on button at bounding box center [18, 250] width 16 height 18
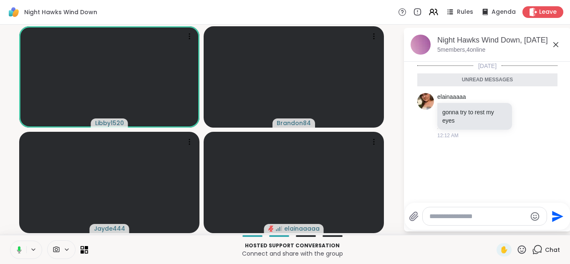
click at [9, 241] on button at bounding box center [17, 250] width 17 height 18
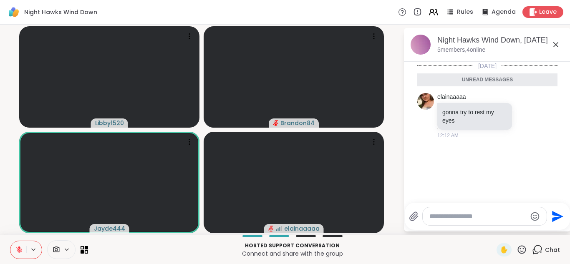
click at [10, 241] on button at bounding box center [18, 250] width 16 height 18
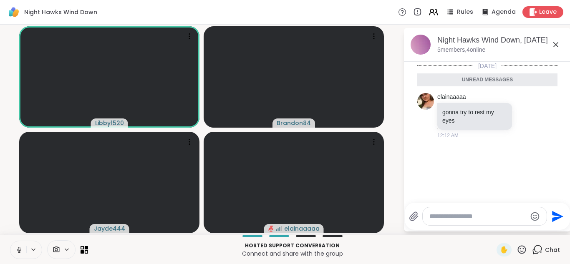
click at [10, 241] on button at bounding box center [18, 250] width 16 height 18
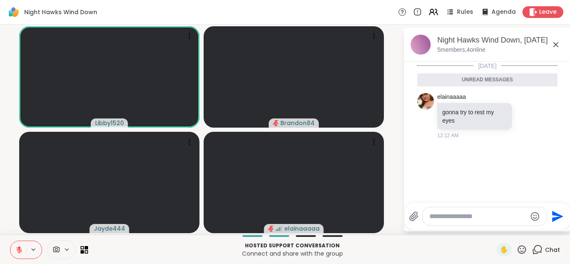
click at [10, 241] on button at bounding box center [18, 250] width 16 height 18
click at [9, 241] on button at bounding box center [17, 250] width 17 height 18
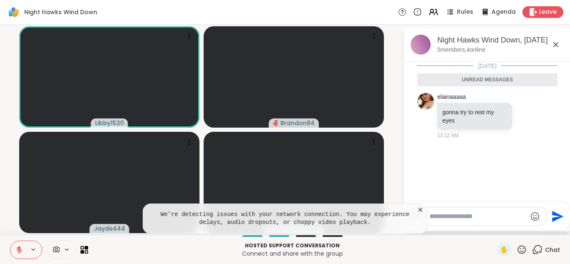
click at [421, 209] on icon at bounding box center [420, 210] width 4 height 4
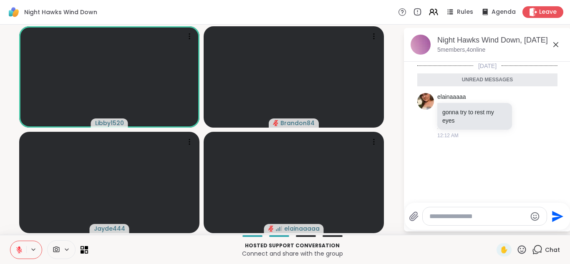
click at [17, 251] on icon at bounding box center [19, 250] width 8 height 8
click at [9, 241] on button at bounding box center [17, 250] width 17 height 18
click at [10, 241] on button at bounding box center [18, 250] width 16 height 18
click at [17, 251] on icon at bounding box center [19, 250] width 8 height 8
click at [10, 241] on button at bounding box center [18, 250] width 16 height 18
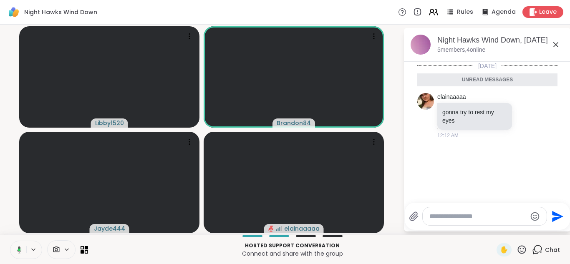
click at [9, 241] on button at bounding box center [17, 250] width 17 height 18
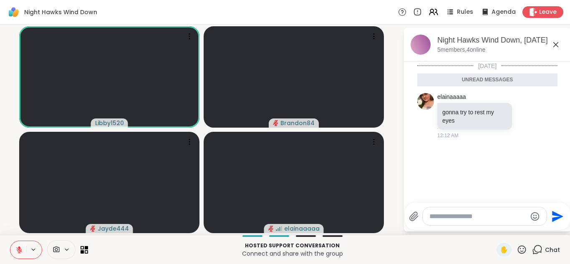
click at [10, 241] on button at bounding box center [18, 250] width 16 height 18
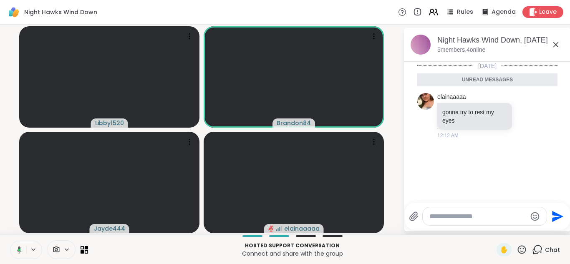
click at [9, 241] on button at bounding box center [17, 250] width 17 height 18
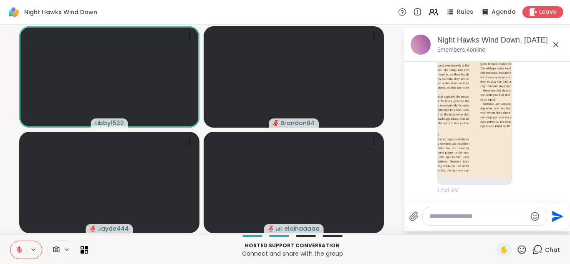
scroll to position [493, 0]
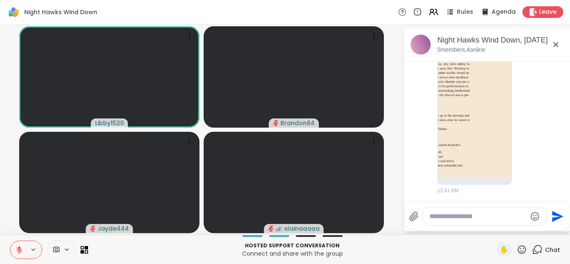
click at [17, 251] on icon at bounding box center [19, 250] width 8 height 8
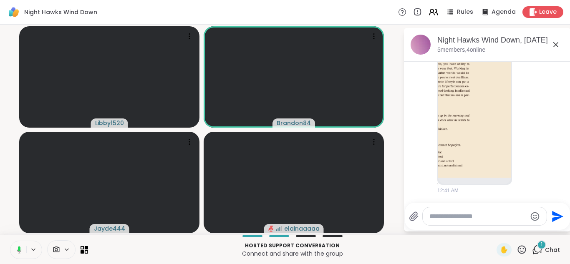
scroll to position [676, 0]
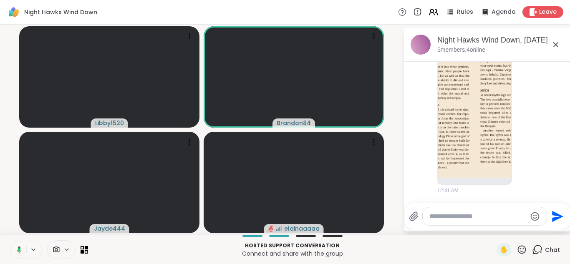
click at [9, 241] on button at bounding box center [17, 250] width 17 height 18
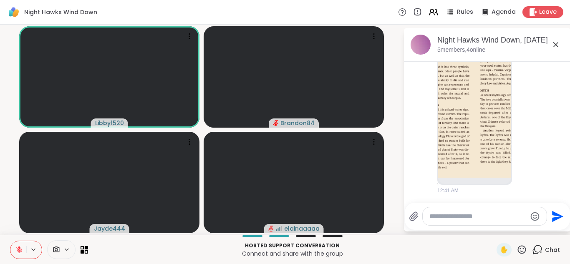
click at [10, 241] on button at bounding box center [18, 250] width 16 height 18
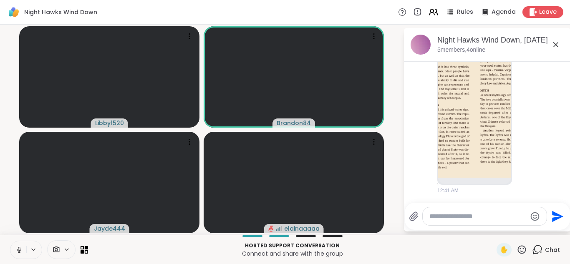
click at [10, 241] on button at bounding box center [18, 250] width 16 height 18
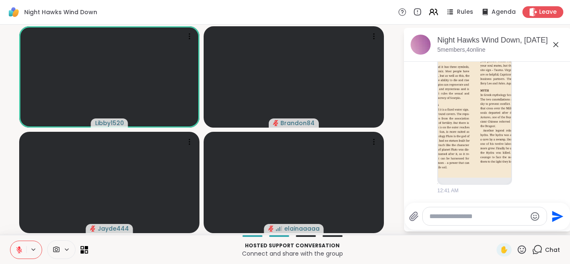
click at [10, 241] on button at bounding box center [18, 250] width 16 height 18
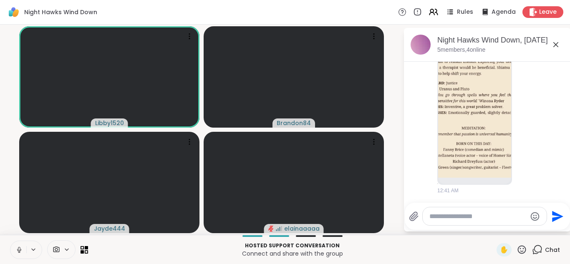
click at [10, 241] on button at bounding box center [18, 250] width 16 height 18
click at [17, 251] on icon at bounding box center [19, 250] width 8 height 8
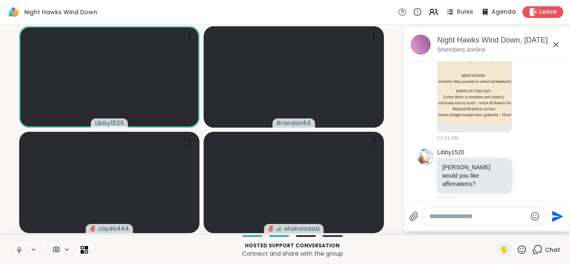
click at [10, 241] on button at bounding box center [18, 250] width 16 height 18
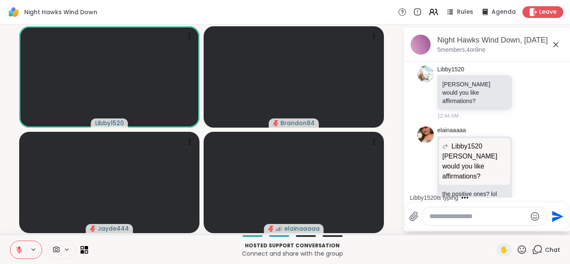
scroll to position [1088, 0]
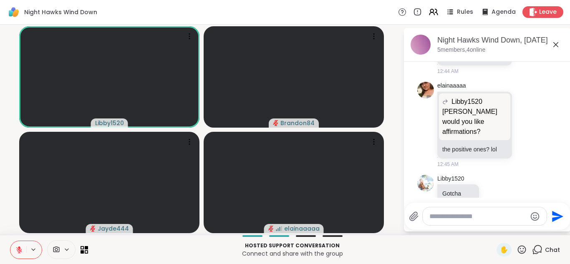
click at [10, 241] on button at bounding box center [18, 250] width 16 height 18
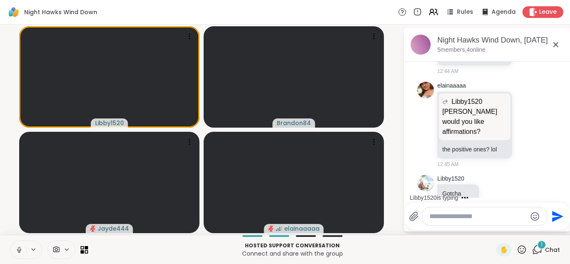
scroll to position [1133, 0]
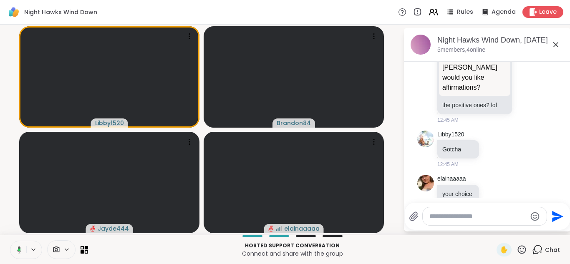
click at [9, 241] on button at bounding box center [17, 250] width 17 height 18
click at [10, 241] on button at bounding box center [18, 250] width 16 height 18
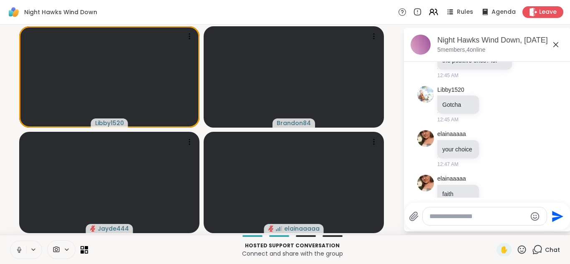
click at [10, 241] on button at bounding box center [18, 250] width 16 height 18
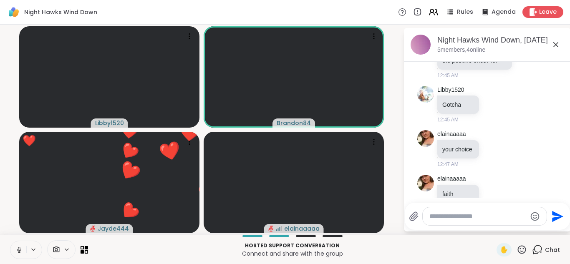
click at [10, 241] on button at bounding box center [18, 250] width 16 height 18
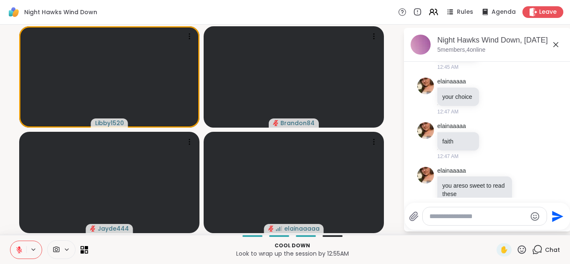
scroll to position [1242, 0]
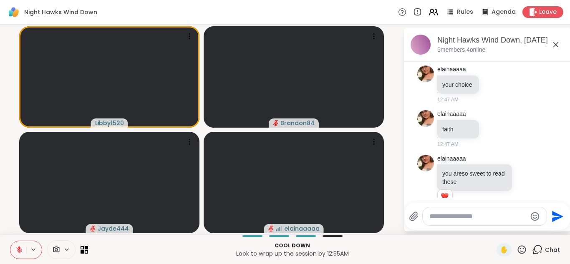
click at [17, 251] on icon at bounding box center [19, 250] width 8 height 8
click at [10, 241] on button at bounding box center [18, 250] width 16 height 18
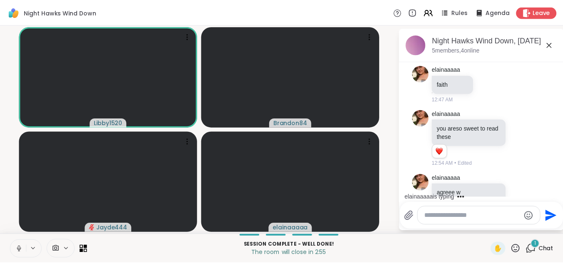
scroll to position [1331, 0]
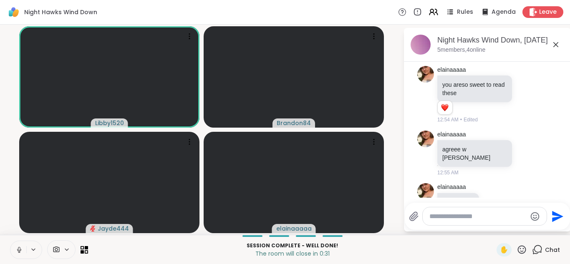
click at [17, 251] on icon at bounding box center [19, 250] width 8 height 8
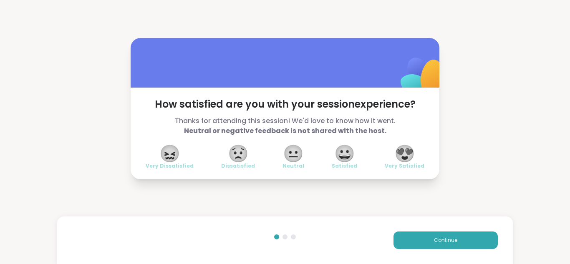
click at [404, 155] on span "😍" at bounding box center [404, 153] width 21 height 15
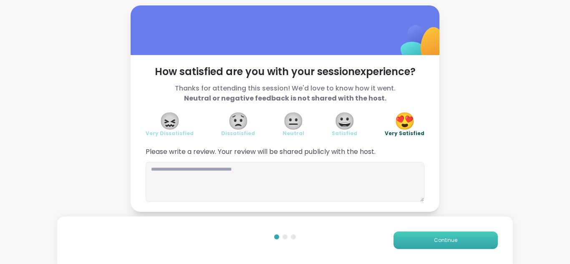
click at [458, 241] on button "Continue" at bounding box center [445, 240] width 104 height 18
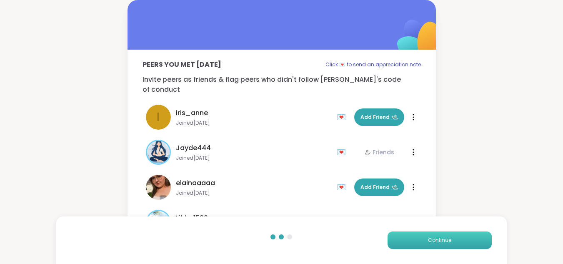
click at [455, 247] on button "Continue" at bounding box center [440, 240] width 104 height 18
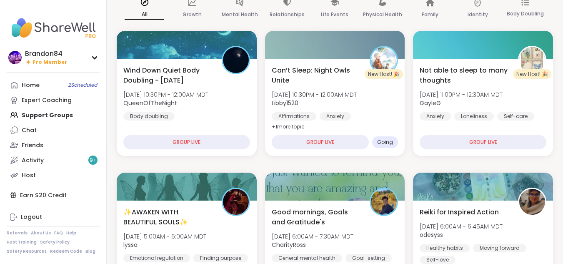
scroll to position [58, 0]
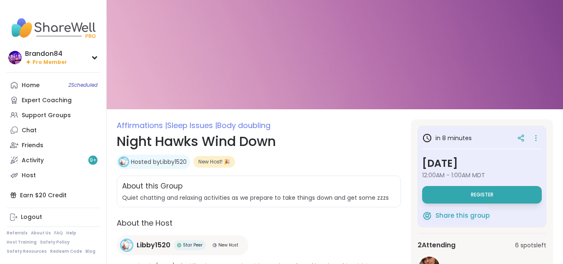
click at [491, 191] on span "Register" at bounding box center [482, 194] width 23 height 7
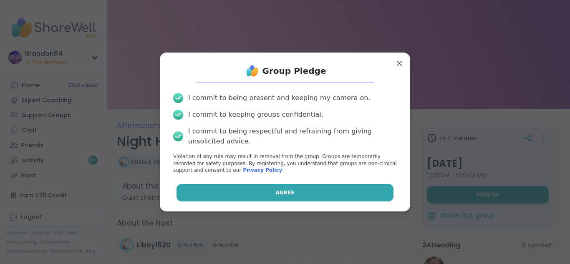
click at [321, 190] on button "Agree" at bounding box center [284, 193] width 217 height 18
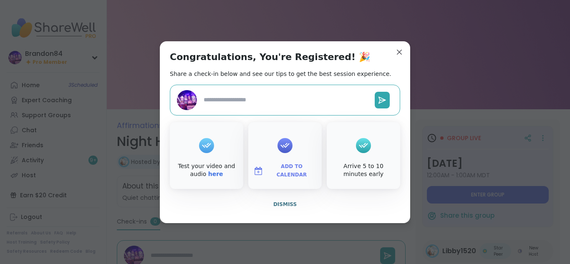
type textarea "*"
